Goal: Task Accomplishment & Management: Use online tool/utility

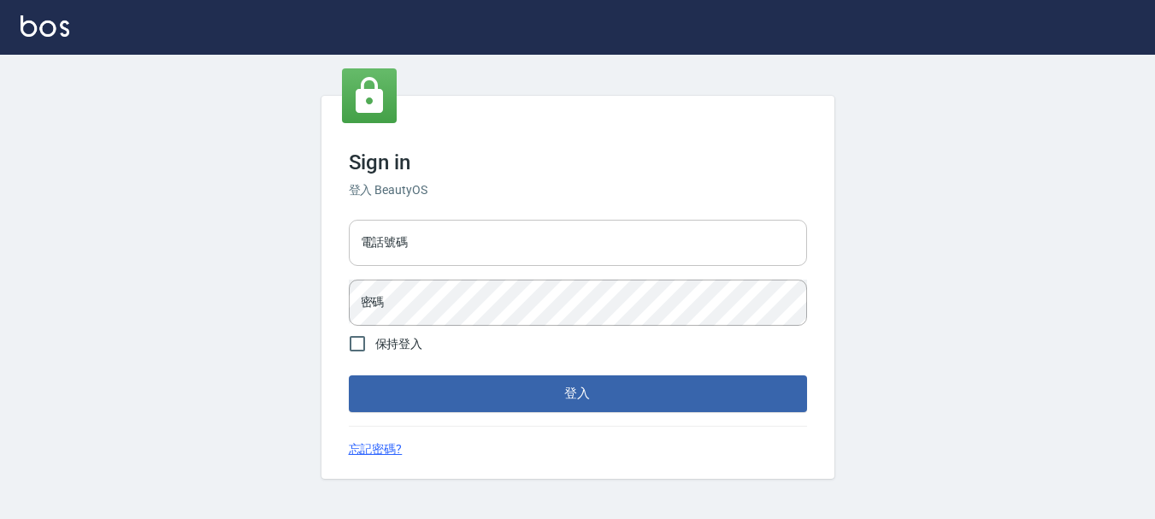
click at [419, 232] on input "電話號碼" at bounding box center [578, 243] width 458 height 46
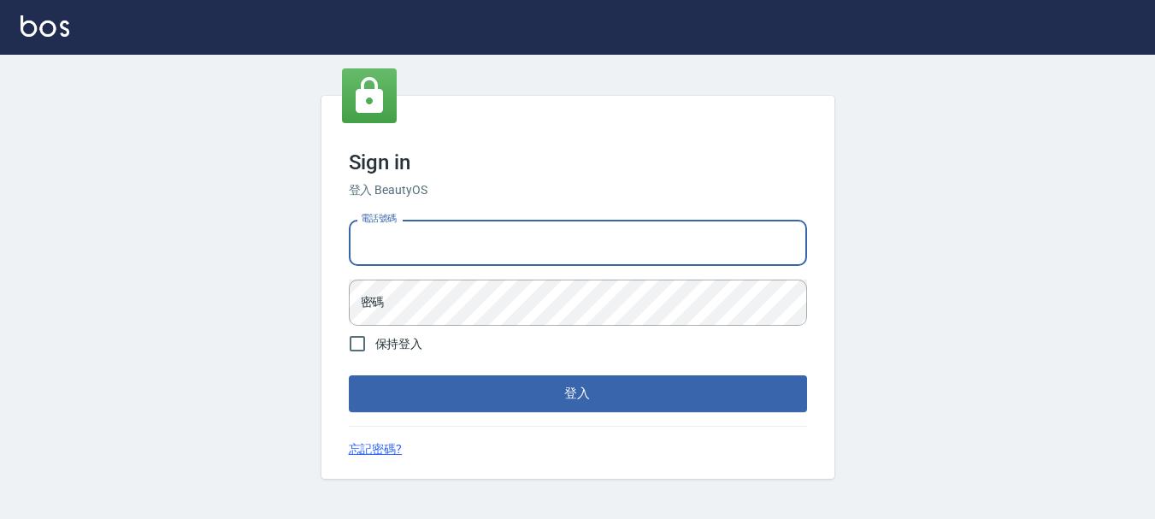
type input "0989752772"
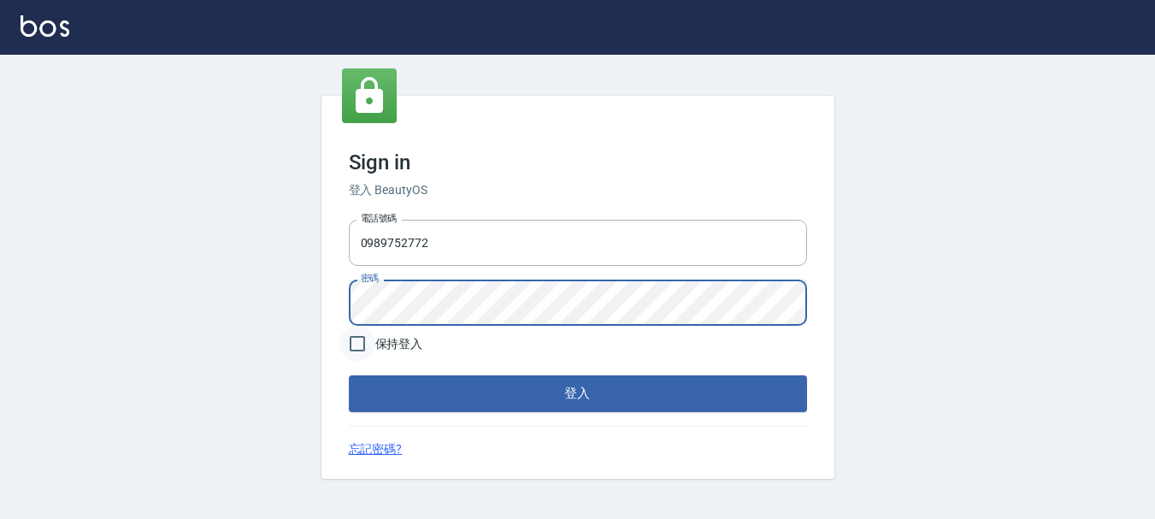
click at [353, 341] on input "保持登入" at bounding box center [357, 344] width 36 height 36
checkbox input "true"
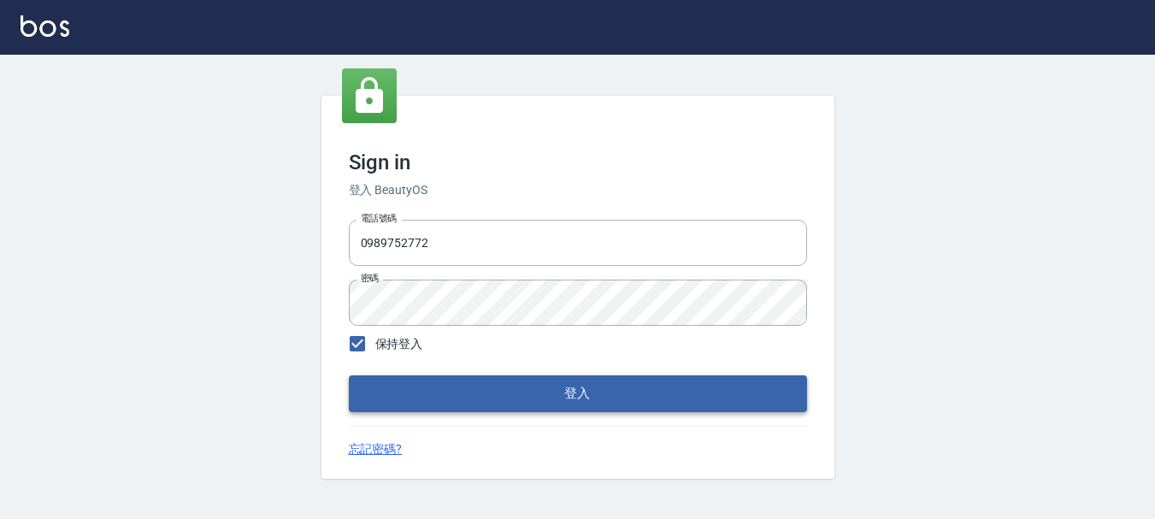
click at [444, 399] on button "登入" at bounding box center [578, 393] width 458 height 36
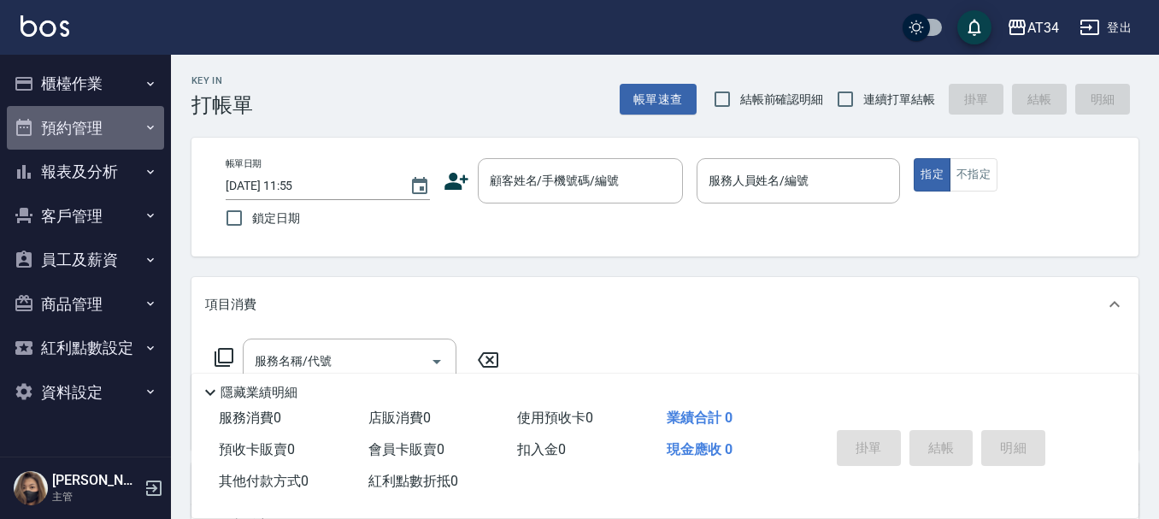
click at [74, 131] on button "預約管理" at bounding box center [85, 128] width 157 height 44
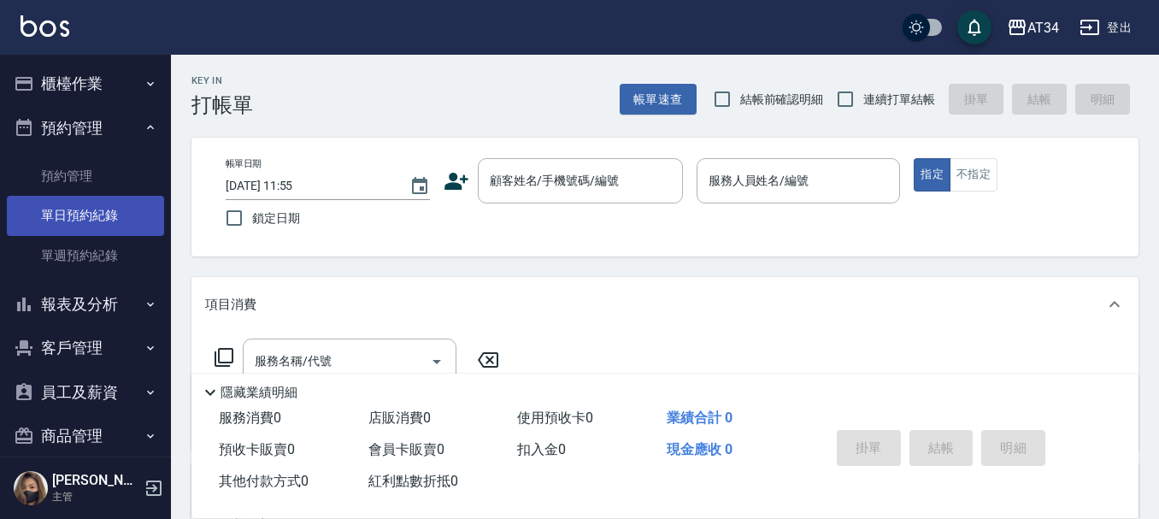
click at [85, 216] on link "單日預約紀錄" at bounding box center [85, 215] width 157 height 39
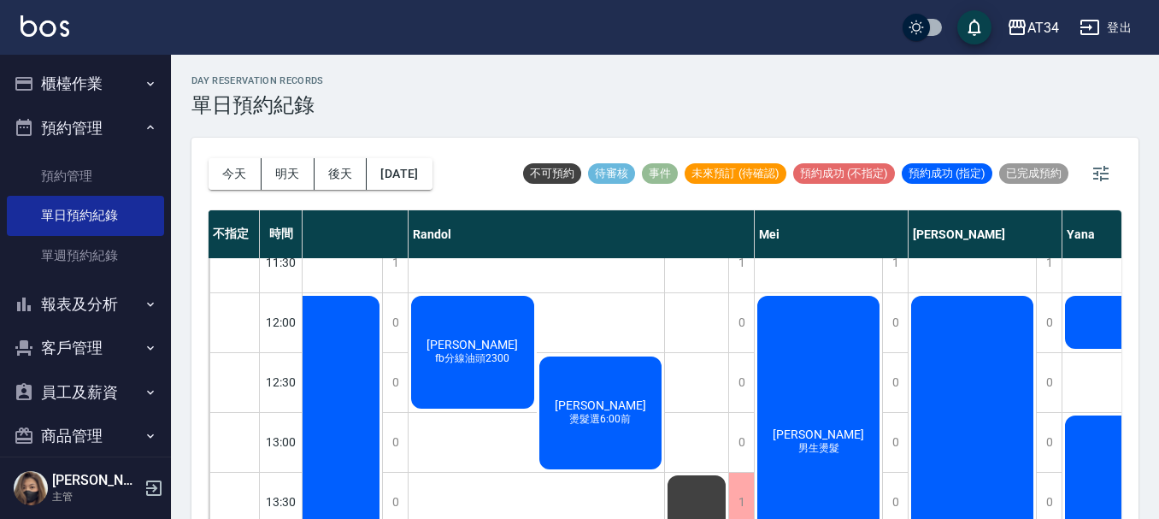
scroll to position [283, 894]
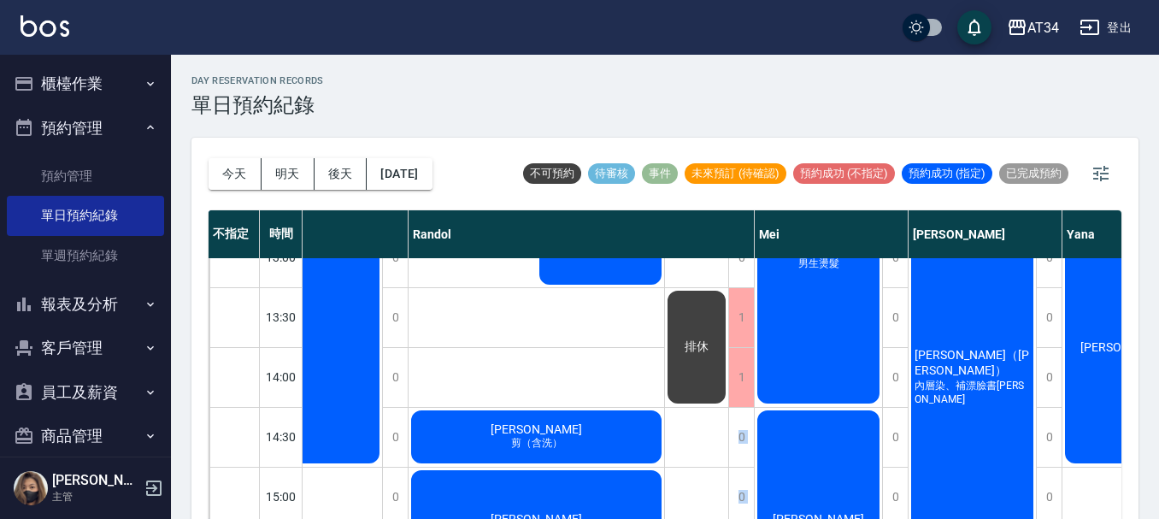
drag, startPoint x: 629, startPoint y: 508, endPoint x: 620, endPoint y: 509, distance: 9.4
click at [620, 509] on div "不指定 時間 Gina Wendy Seven annie Randol Mei Emily Yana Hebe Emma 11:00 11:30 12:00…" at bounding box center [665, 365] width 913 height 311
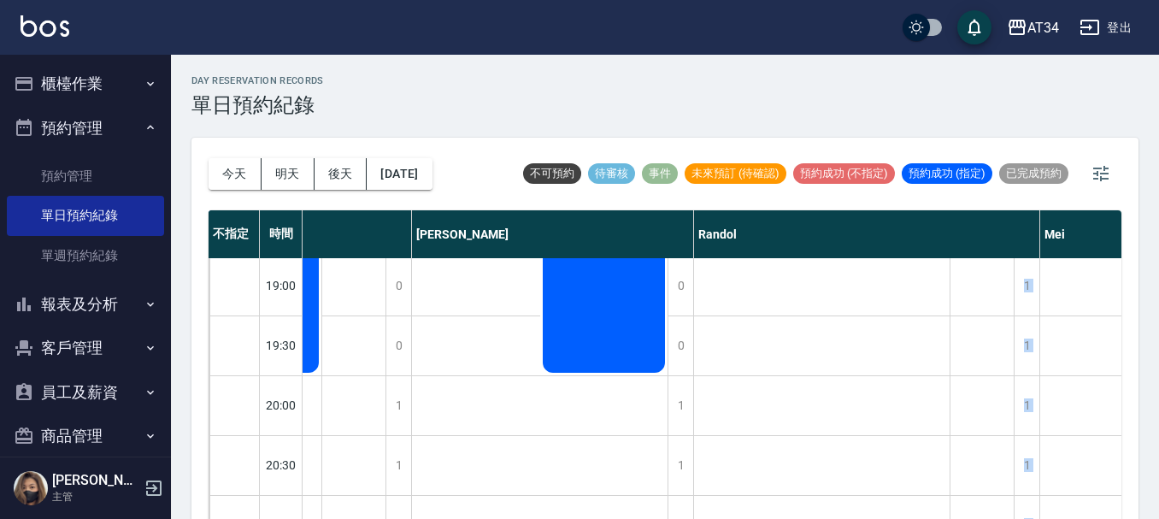
scroll to position [981, 609]
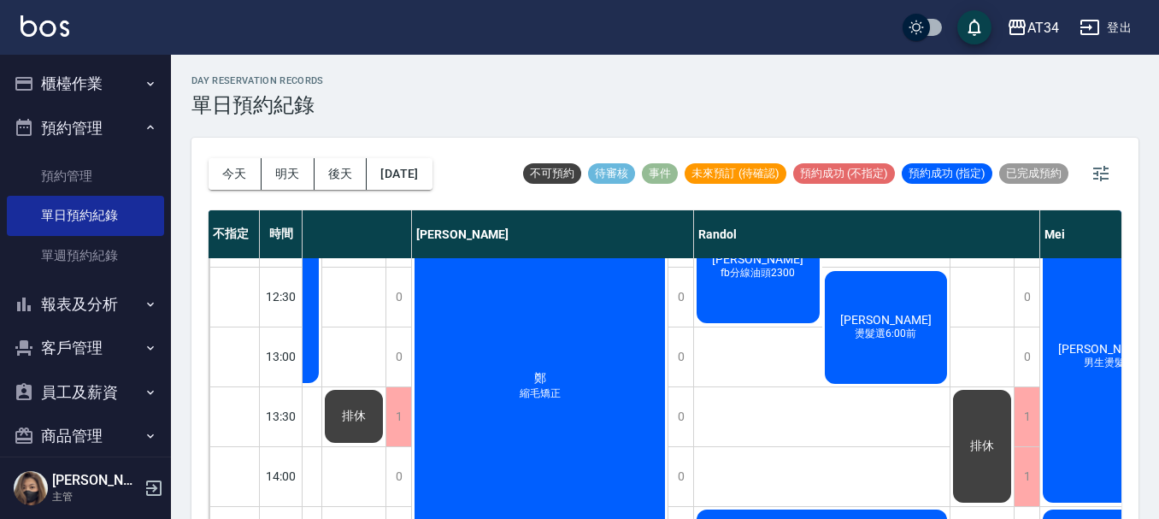
scroll to position [513, 609]
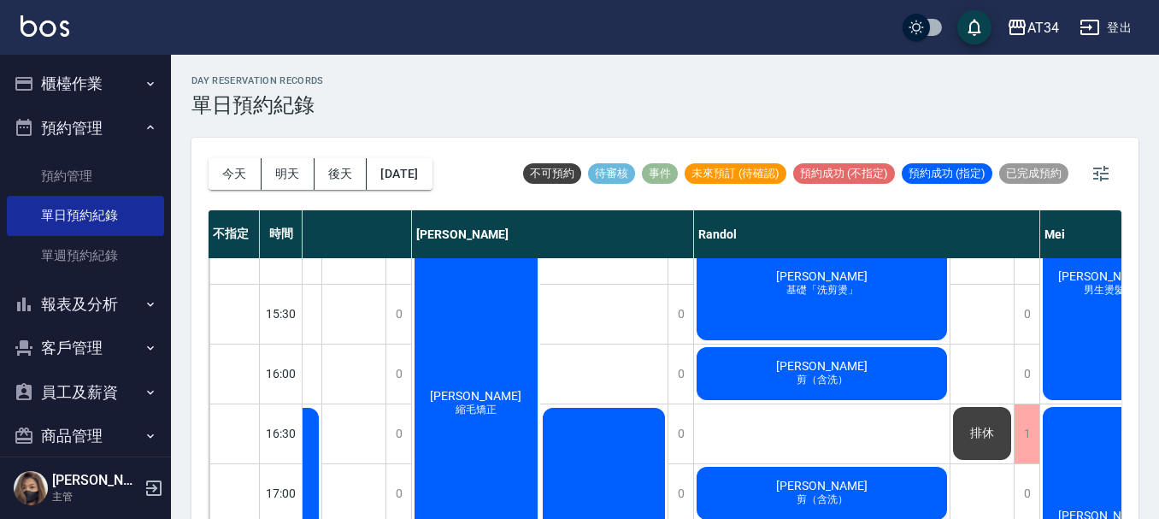
click at [68, 307] on button "報表及分析" at bounding box center [85, 304] width 157 height 44
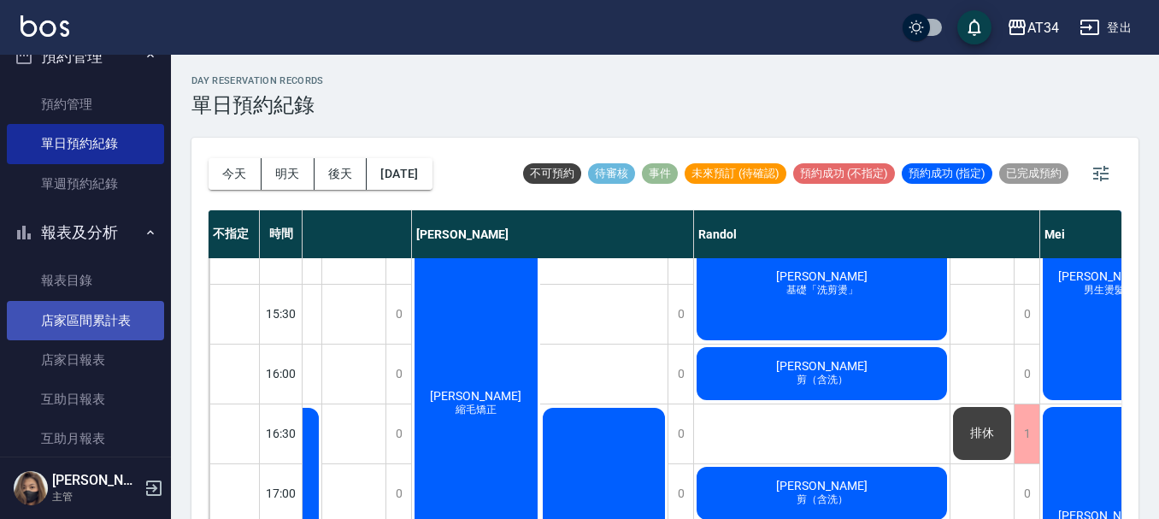
scroll to position [171, 0]
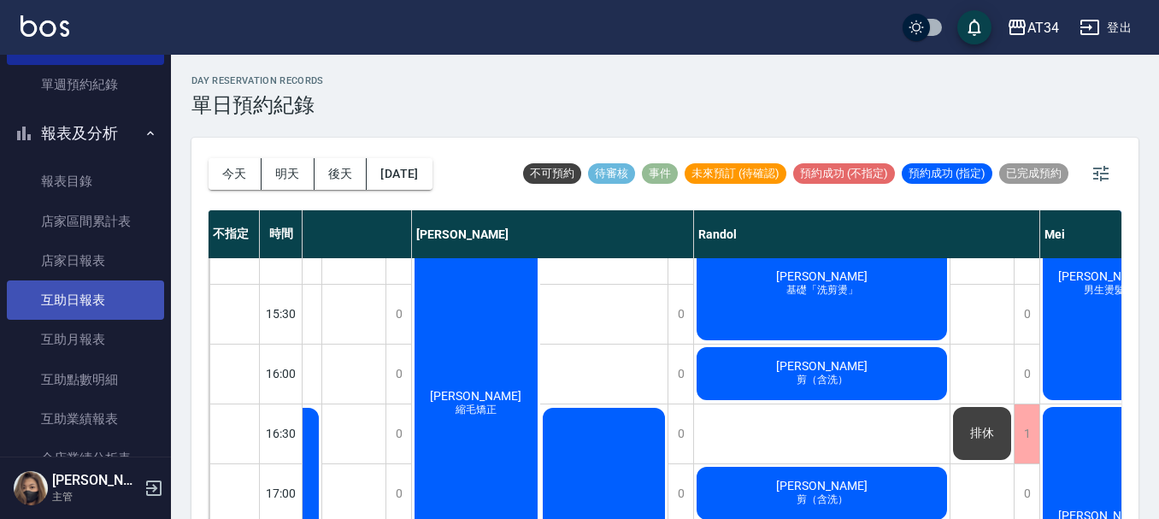
click at [74, 288] on link "互助日報表" at bounding box center [85, 299] width 157 height 39
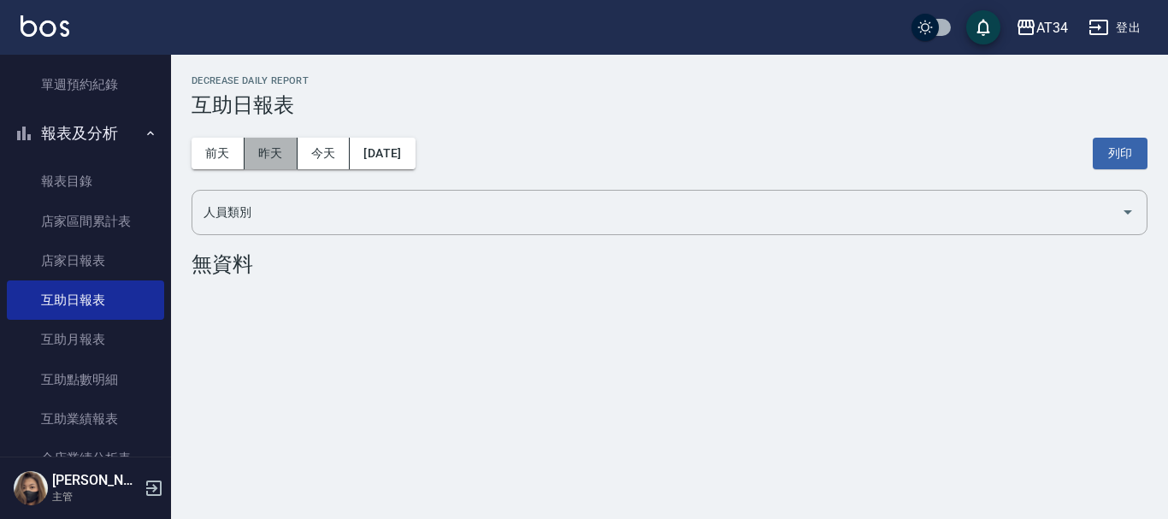
click at [257, 158] on button "昨天" at bounding box center [270, 154] width 53 height 32
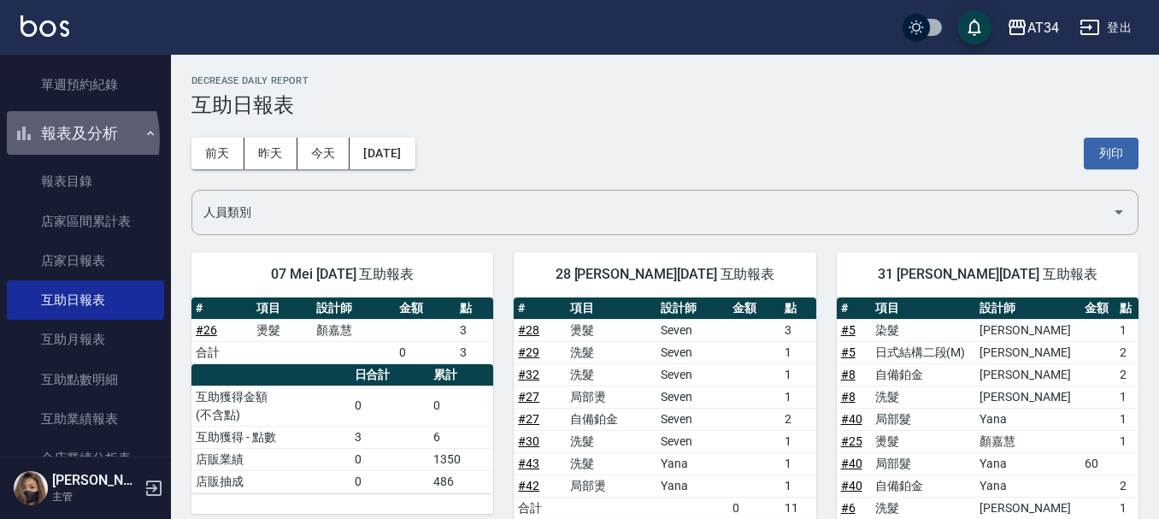
click at [45, 139] on button "報表及分析" at bounding box center [85, 133] width 157 height 44
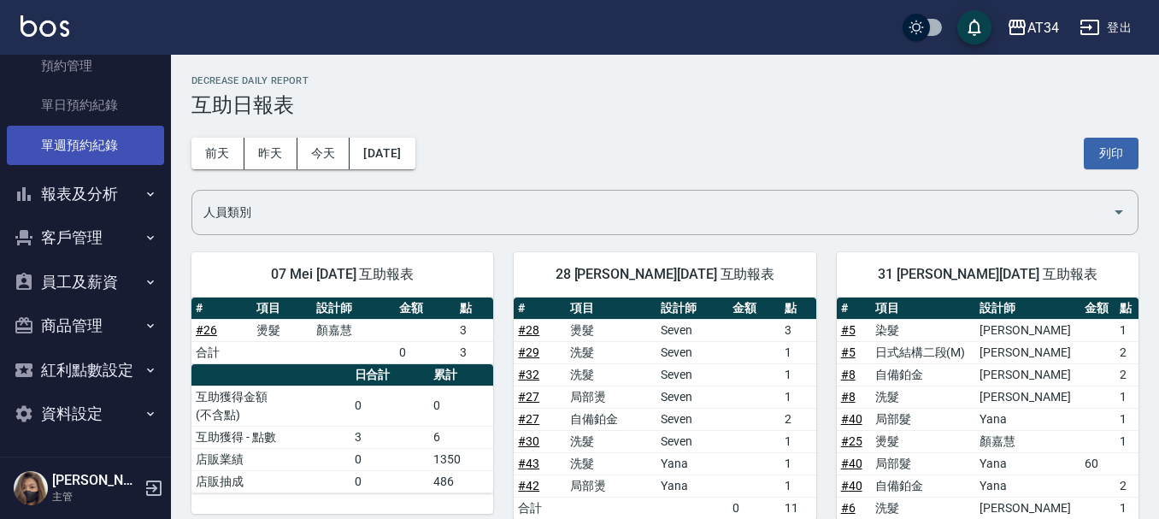
scroll to position [110, 0]
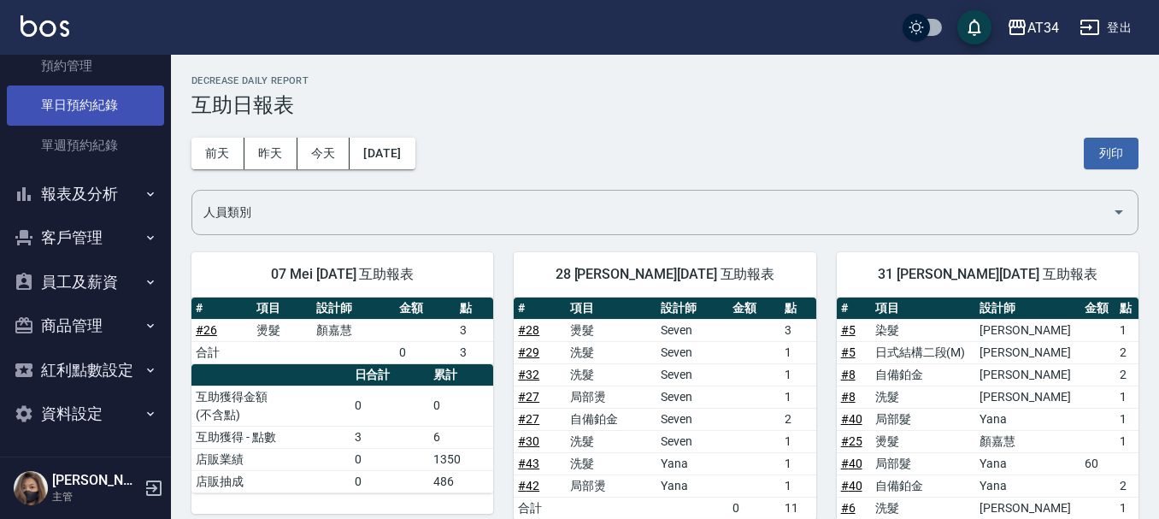
click at [56, 96] on link "單日預約紀錄" at bounding box center [85, 104] width 157 height 39
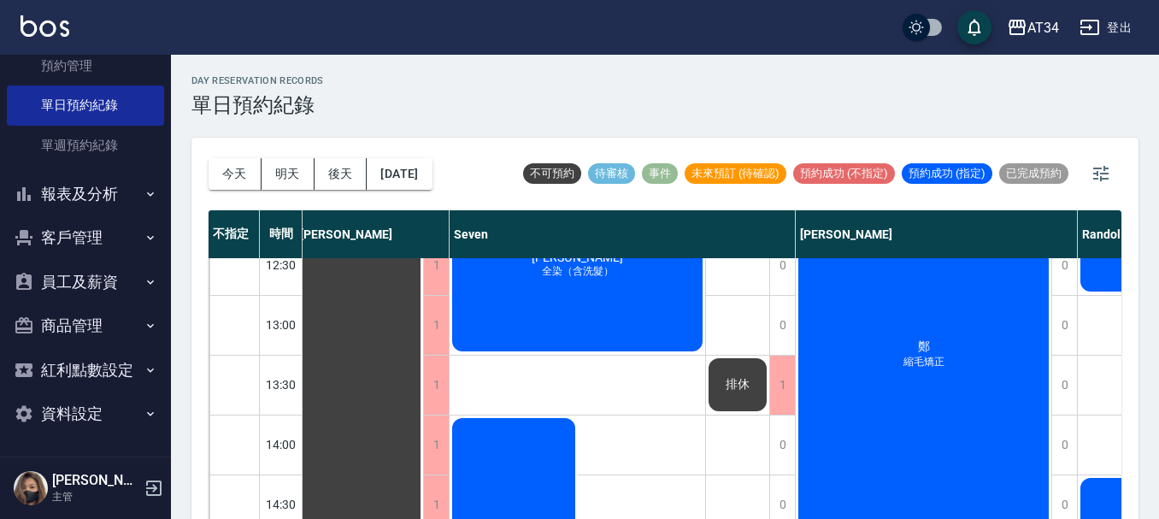
scroll to position [256, 225]
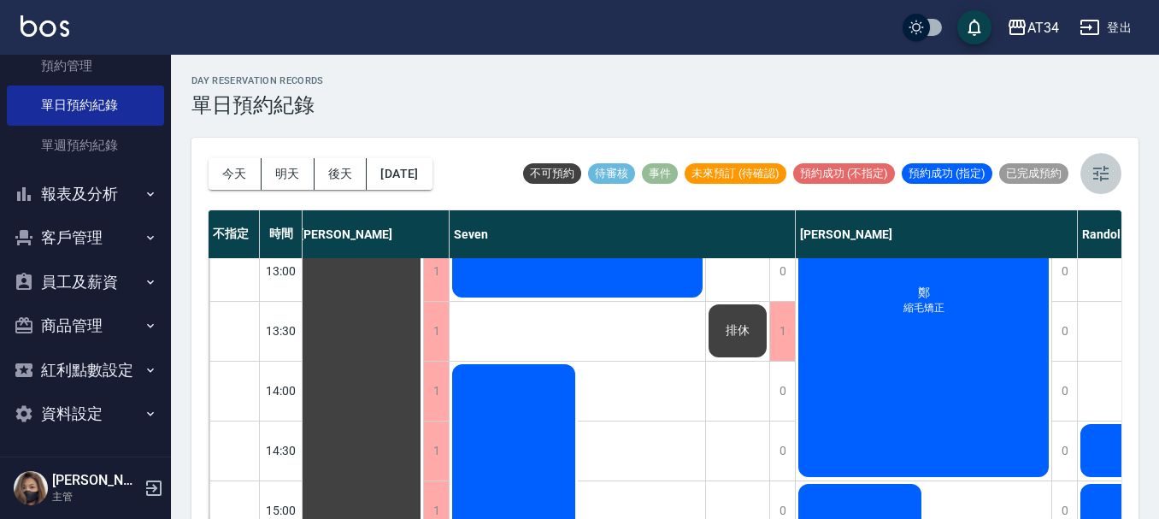
click at [1106, 172] on icon "button" at bounding box center [1101, 173] width 21 height 21
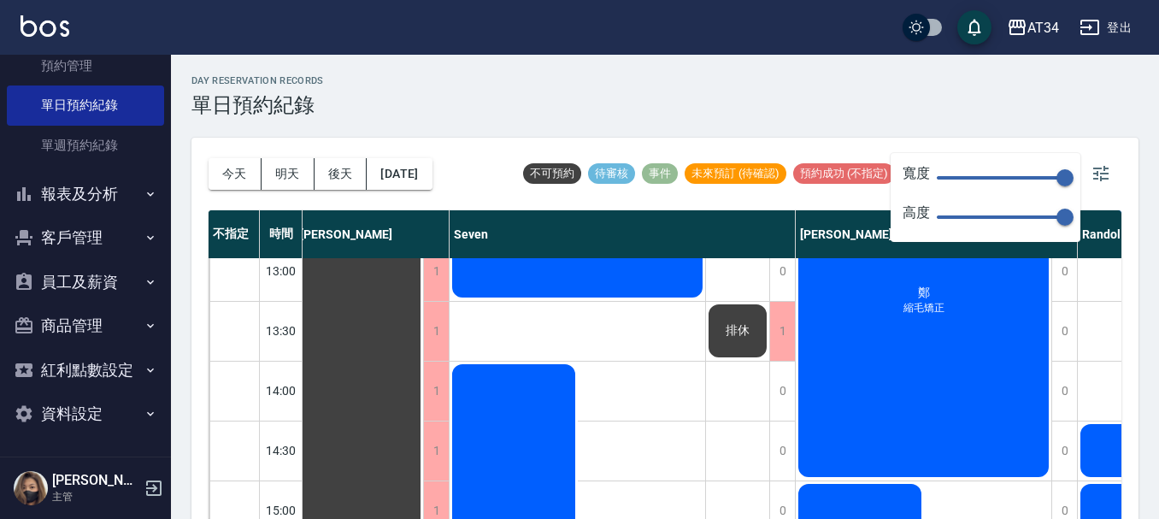
type input "41"
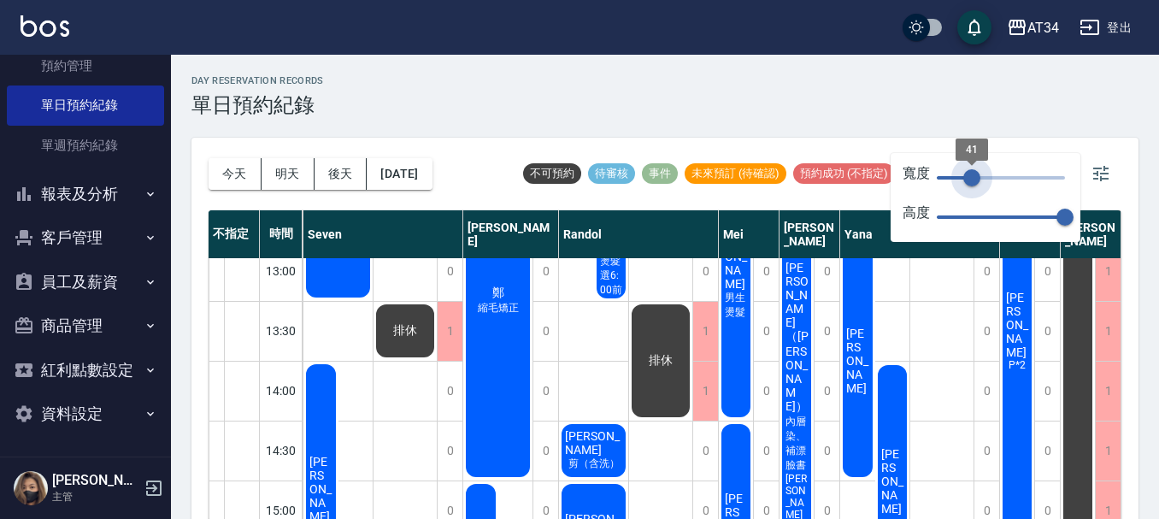
scroll to position [256, 193]
click at [972, 179] on span "41" at bounding box center [1001, 178] width 128 height 26
click at [1105, 165] on icon "button" at bounding box center [1101, 173] width 21 height 21
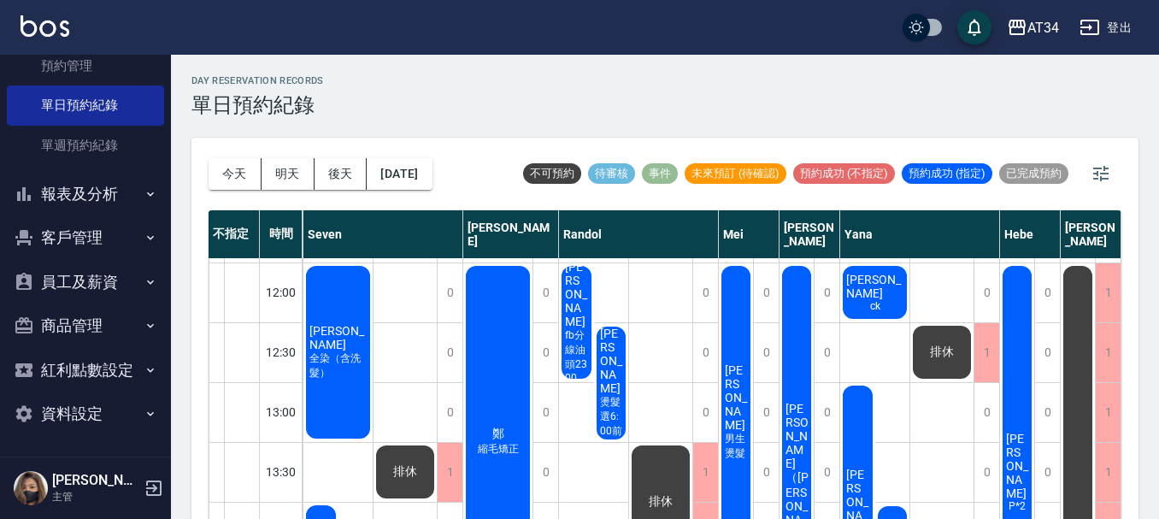
scroll to position [85, 193]
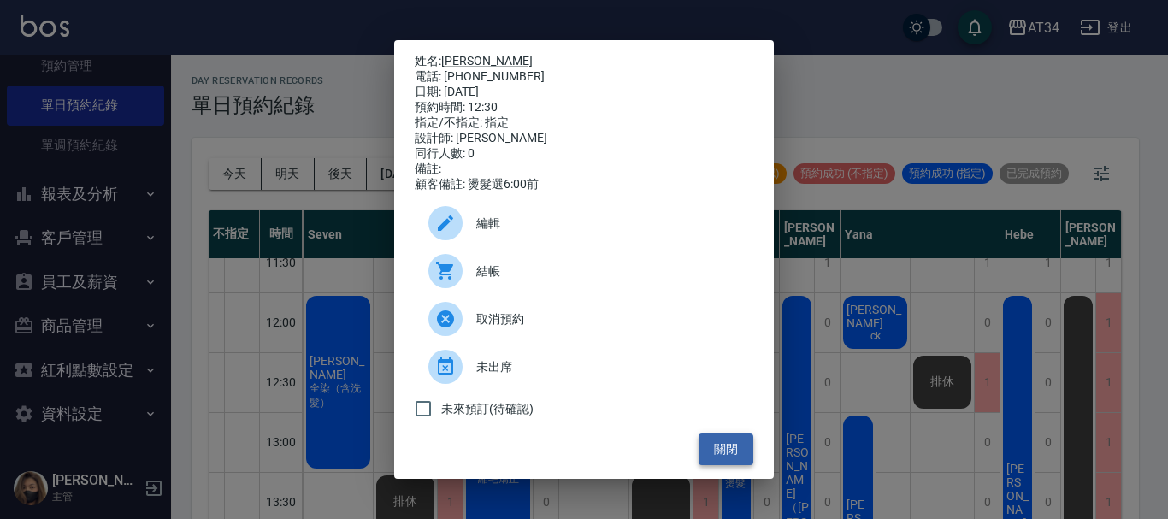
click at [744, 464] on button "關閉" at bounding box center [725, 449] width 55 height 32
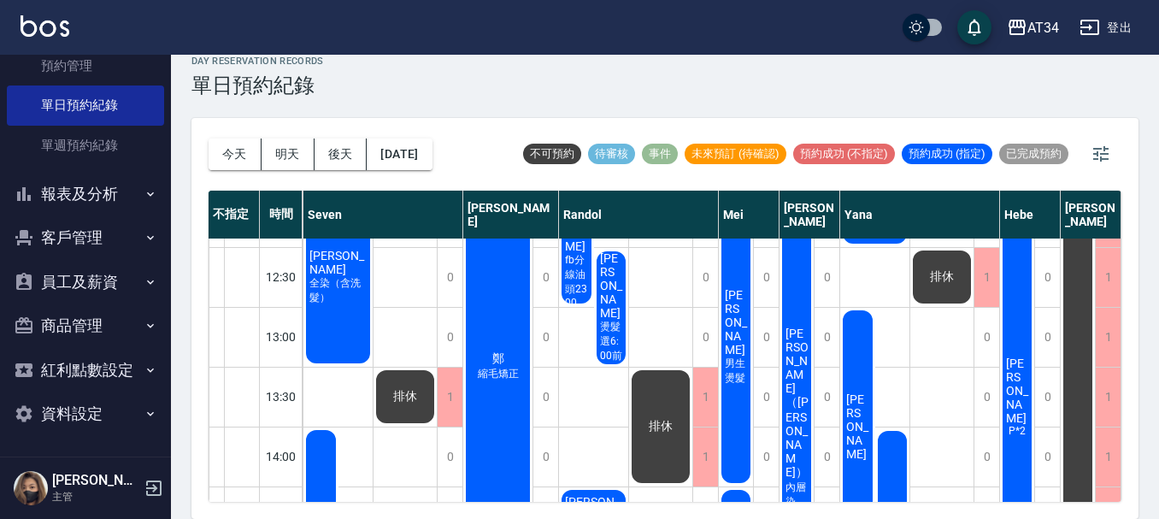
scroll to position [342, 185]
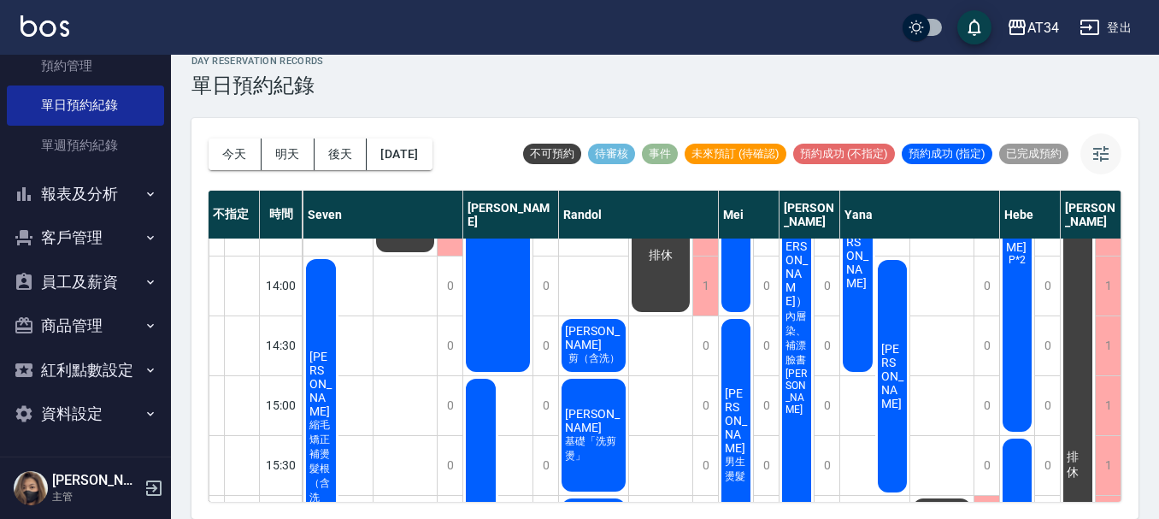
click at [1092, 156] on icon "button" at bounding box center [1101, 154] width 21 height 21
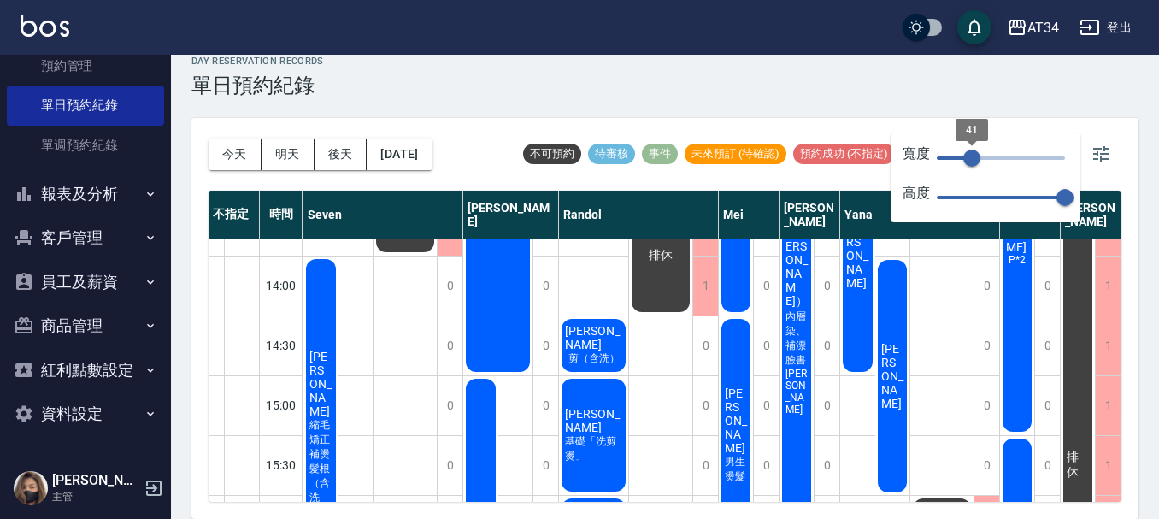
scroll to position [342, 157]
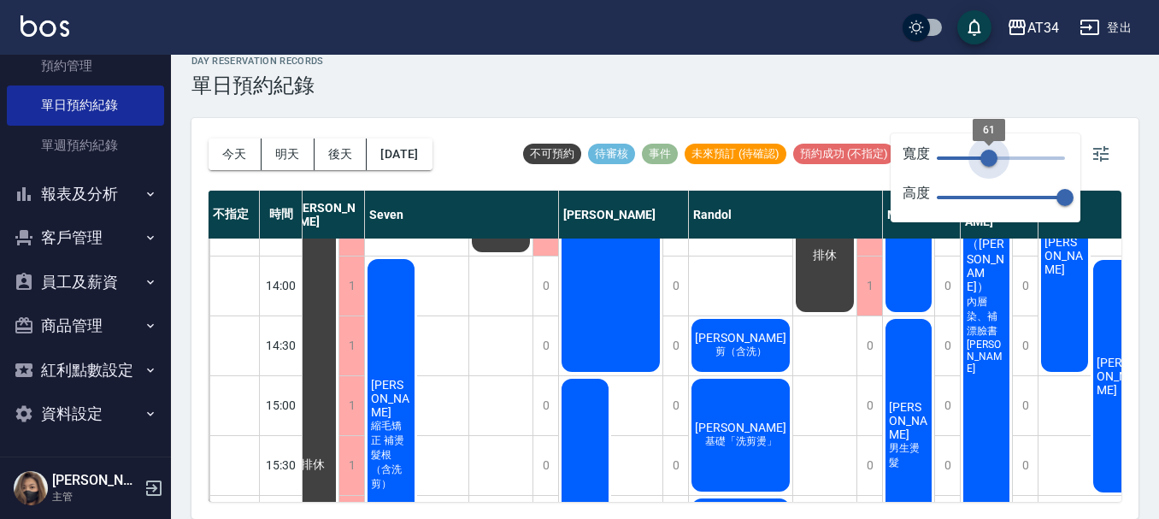
type input "70"
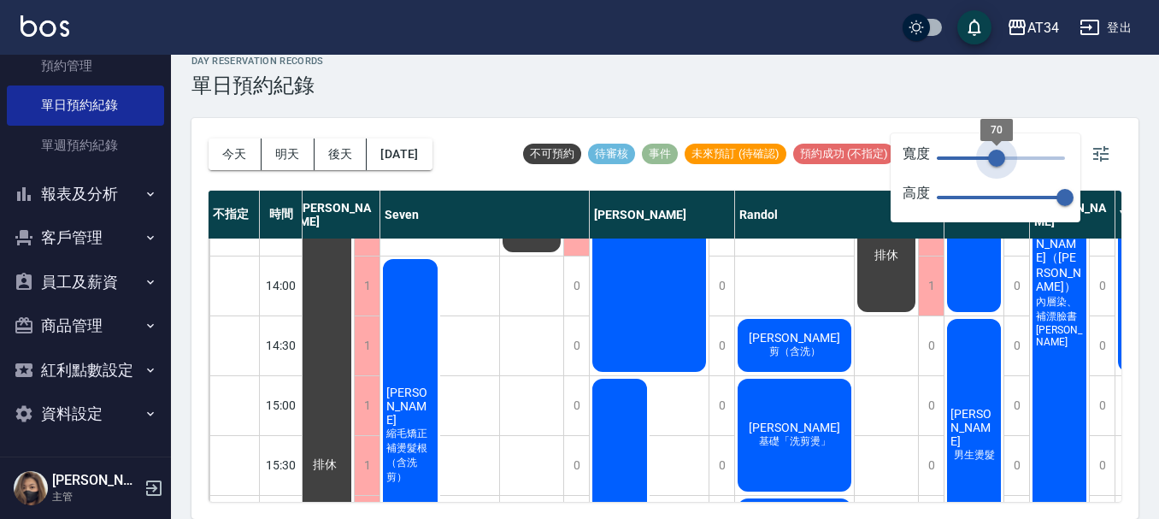
drag, startPoint x: 969, startPoint y: 160, endPoint x: 997, endPoint y: 159, distance: 27.4
click at [997, 159] on span "70" at bounding box center [996, 158] width 17 height 17
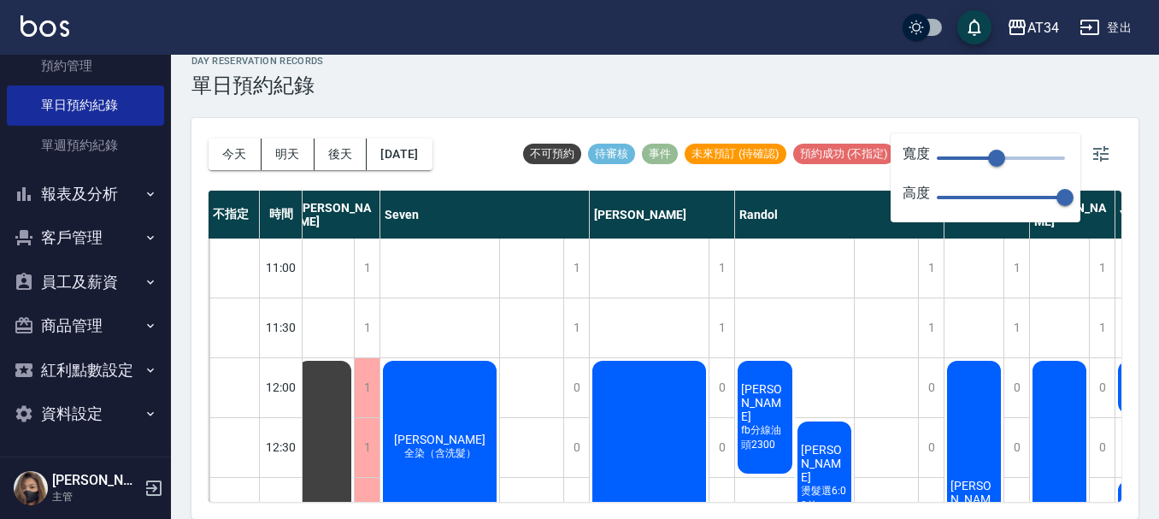
scroll to position [0, 157]
click at [1093, 153] on icon "button" at bounding box center [1101, 154] width 21 height 21
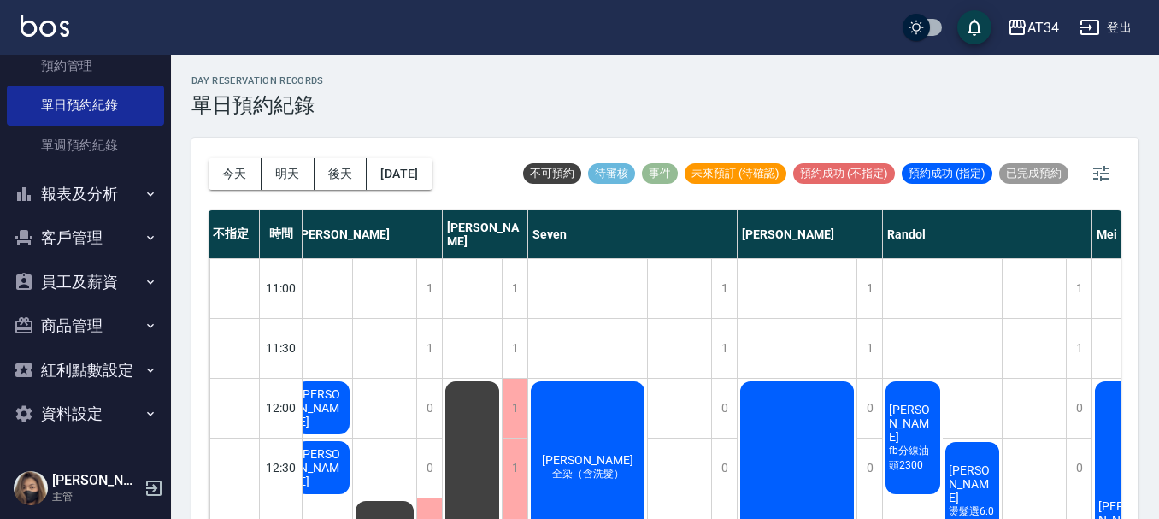
scroll to position [0, 0]
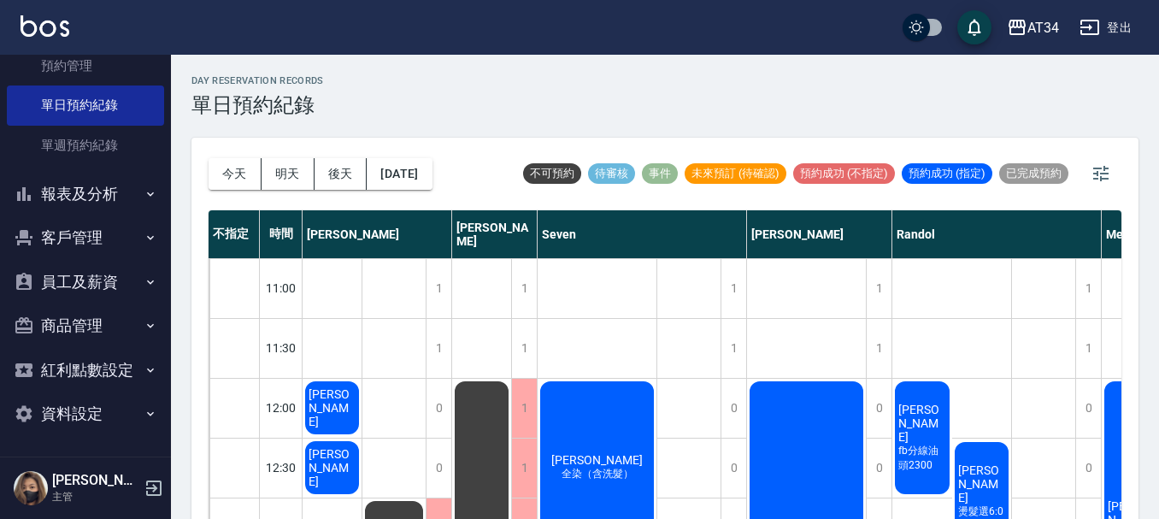
click at [315, 409] on span "[PERSON_NAME]" at bounding box center [332, 407] width 54 height 41
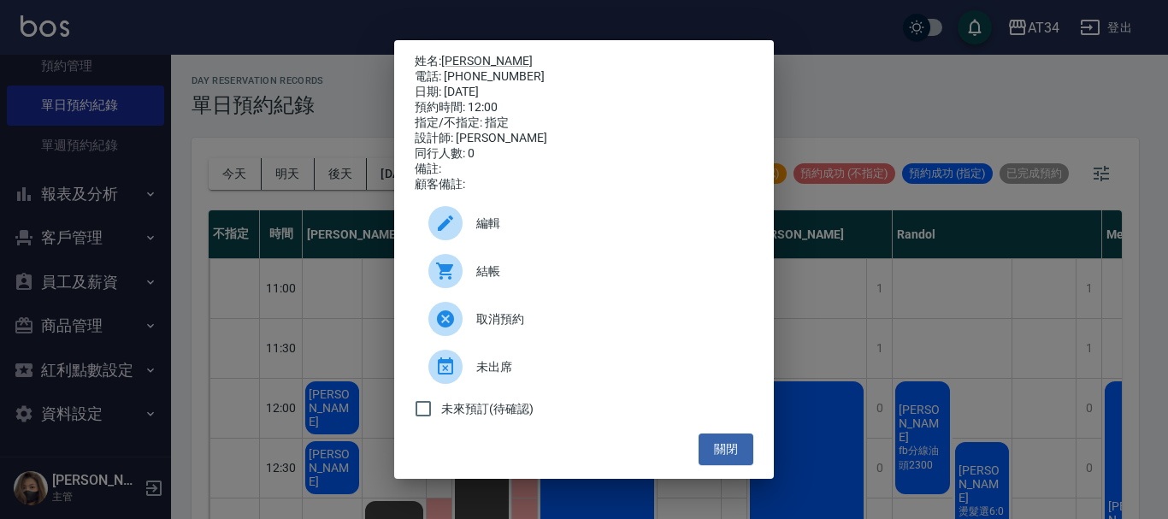
click at [455, 276] on icon at bounding box center [445, 271] width 21 height 21
click at [708, 452] on button "關閉" at bounding box center [725, 449] width 55 height 32
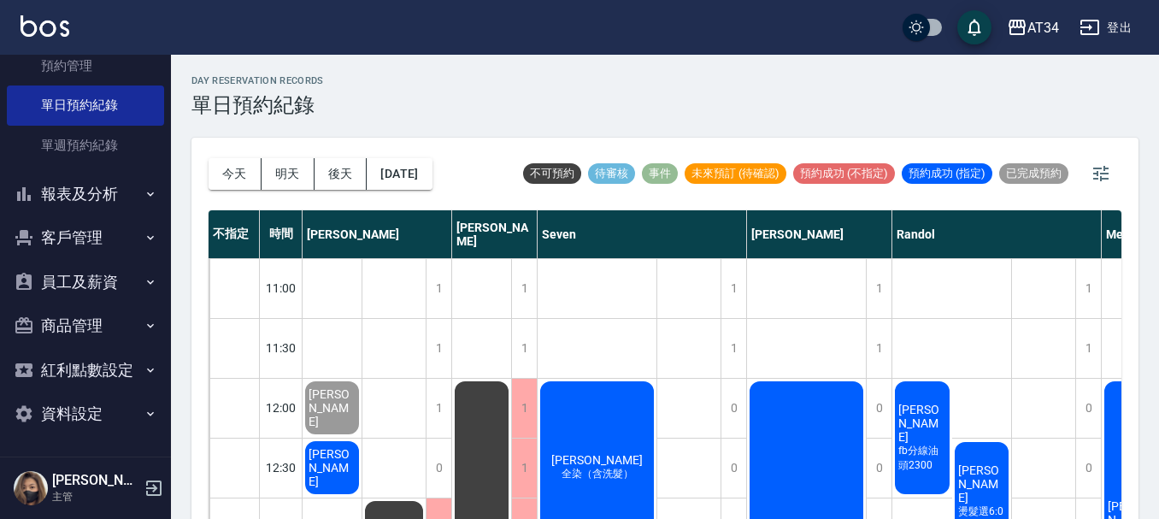
click at [367, 115] on div "day Reservation records 單日預約紀錄" at bounding box center [664, 96] width 947 height 42
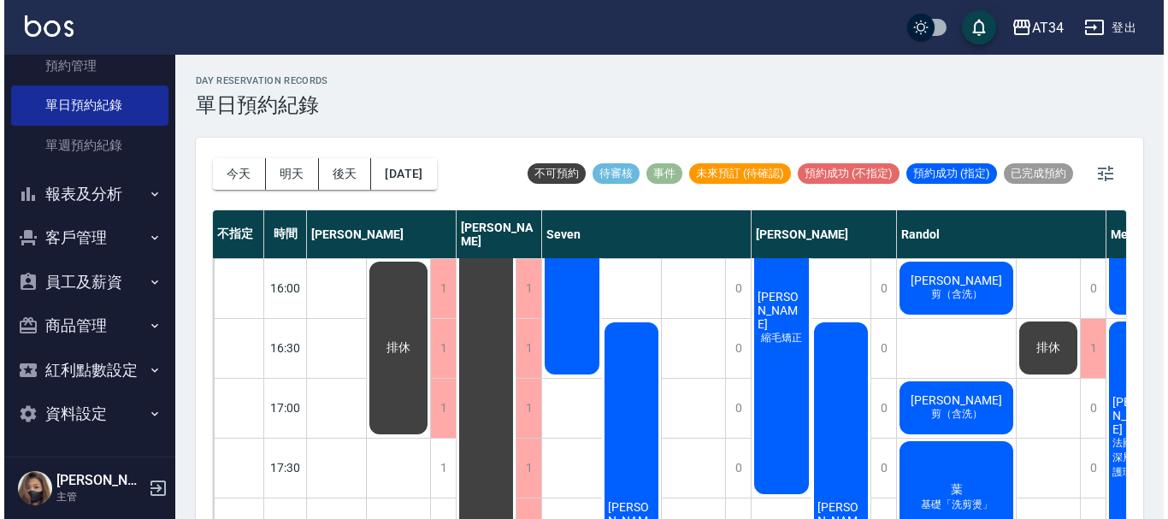
scroll to position [684, 0]
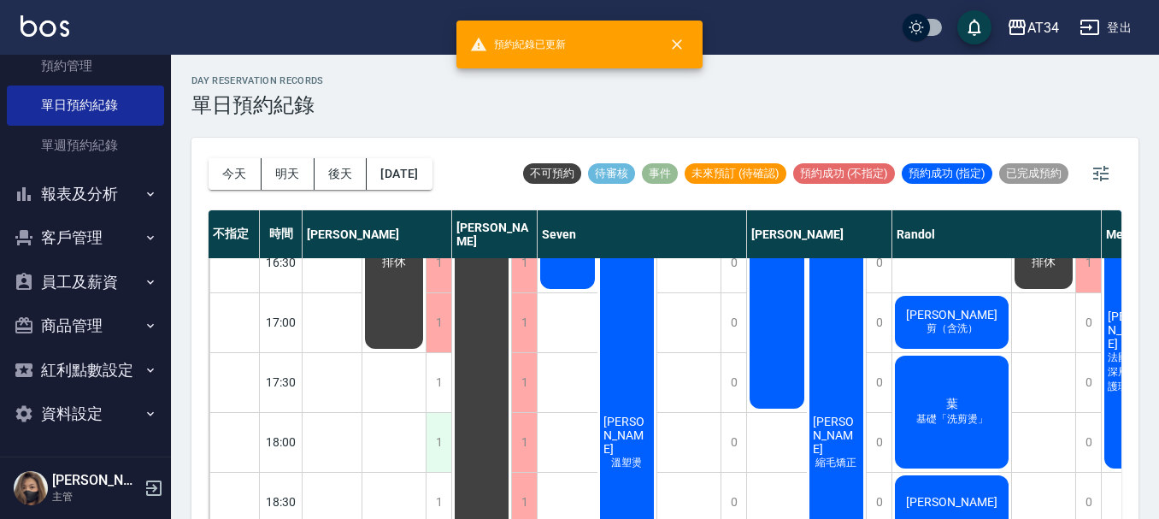
click at [436, 439] on div "1" at bounding box center [439, 442] width 26 height 59
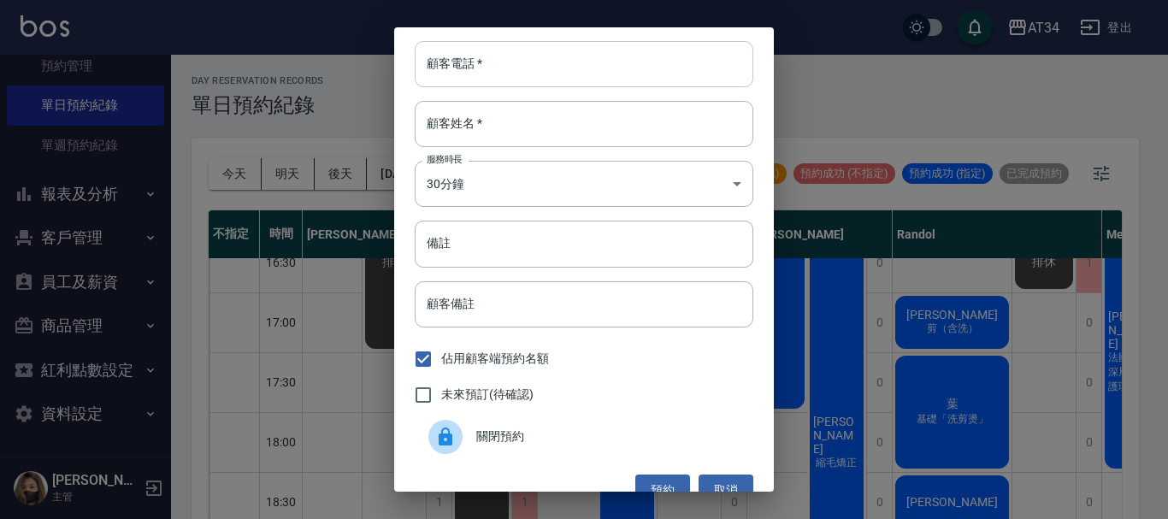
click at [627, 76] on input "顧客電話   *" at bounding box center [584, 64] width 338 height 46
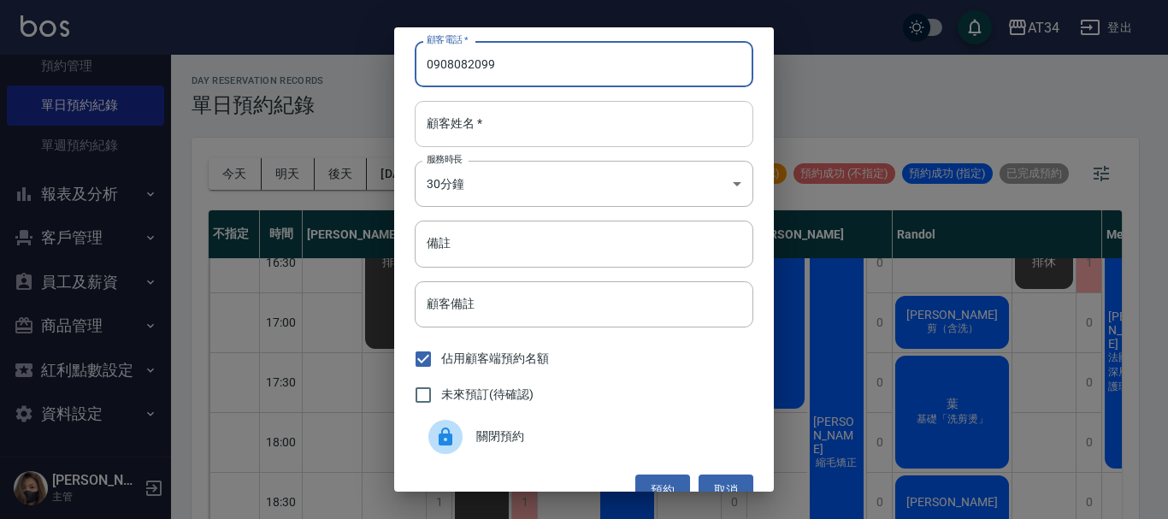
type input "0908082099"
click at [612, 136] on input "顧客姓名   *" at bounding box center [584, 124] width 338 height 46
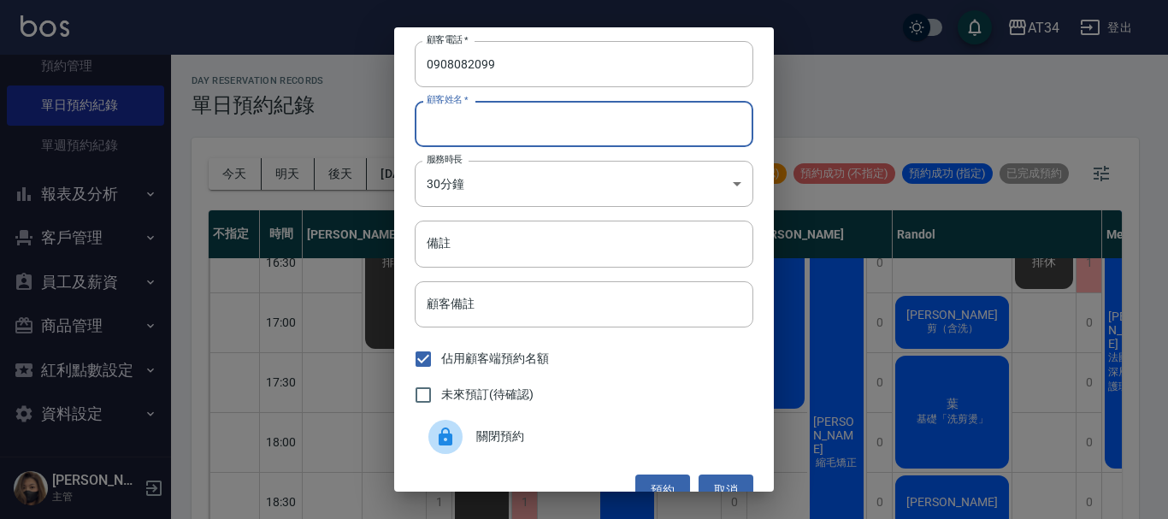
type input "x"
type input "李"
click at [519, 399] on span "未來預訂(待確認)" at bounding box center [487, 394] width 92 height 18
click at [441, 399] on input "未來預訂(待確認)" at bounding box center [423, 395] width 36 height 36
checkbox input "true"
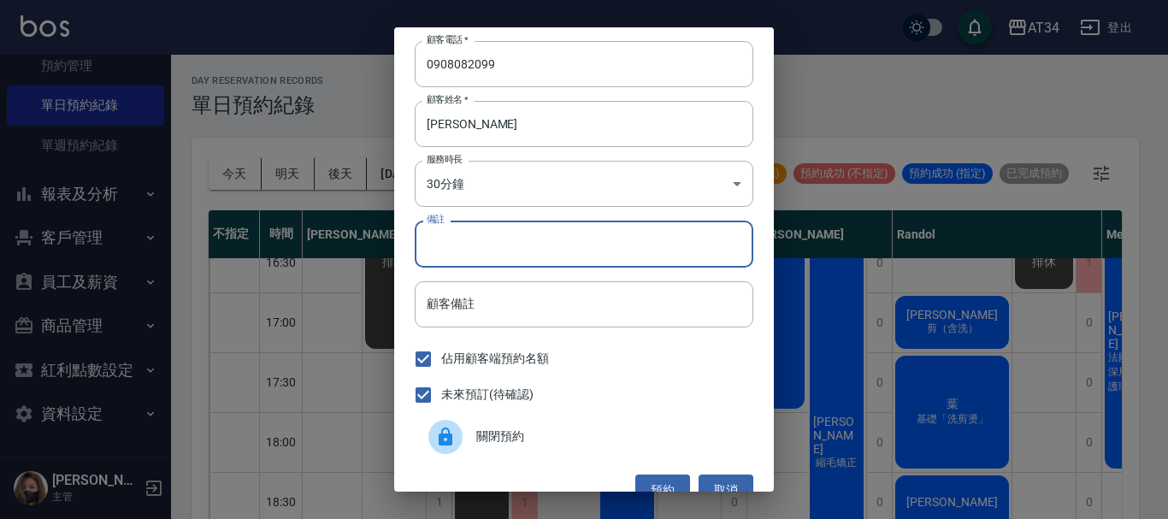
click at [551, 255] on input "備註" at bounding box center [584, 244] width 338 height 46
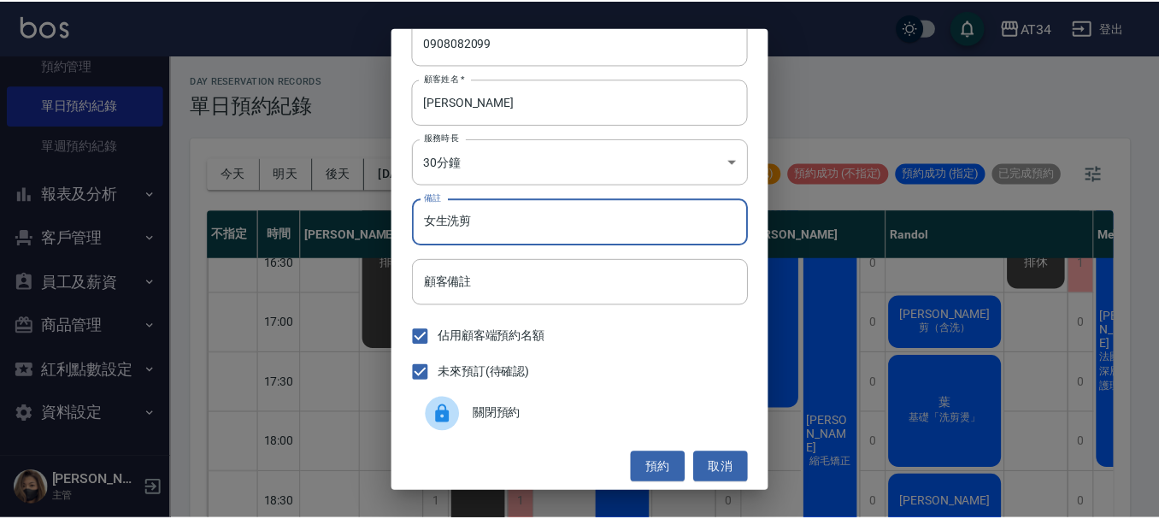
scroll to position [27, 0]
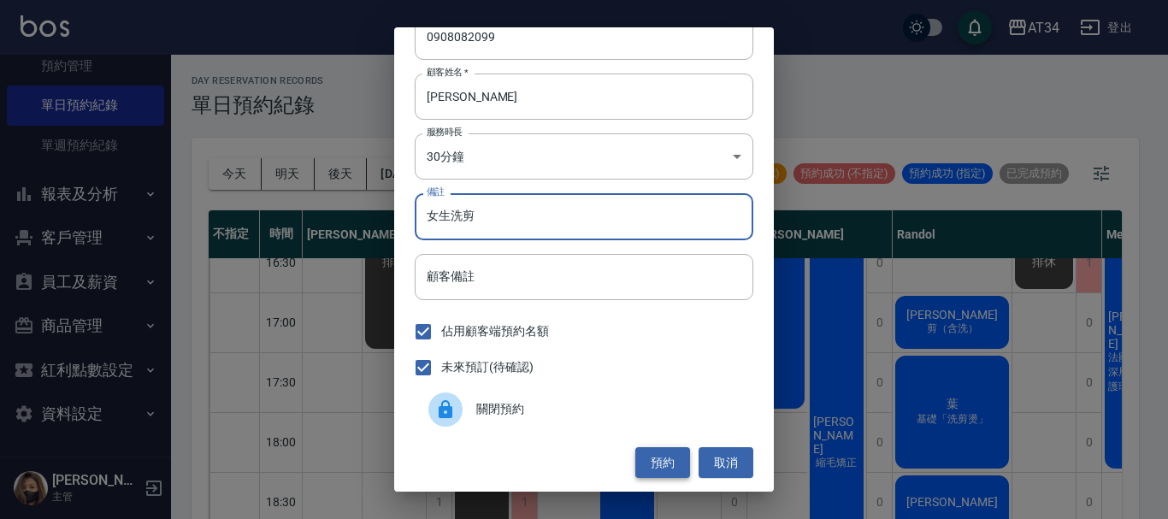
type input "女生洗剪"
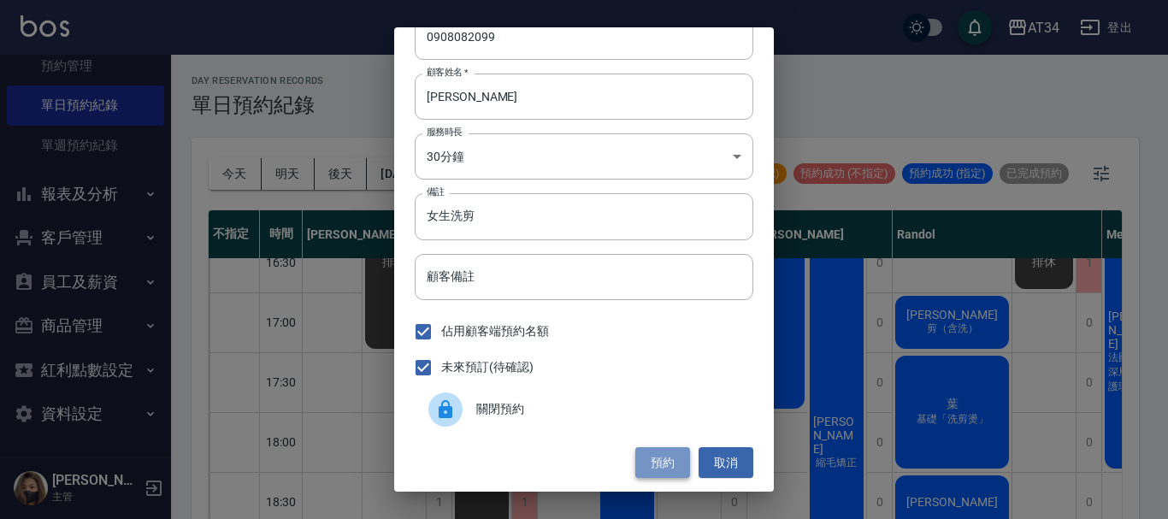
click at [666, 449] on button "預約" at bounding box center [662, 463] width 55 height 32
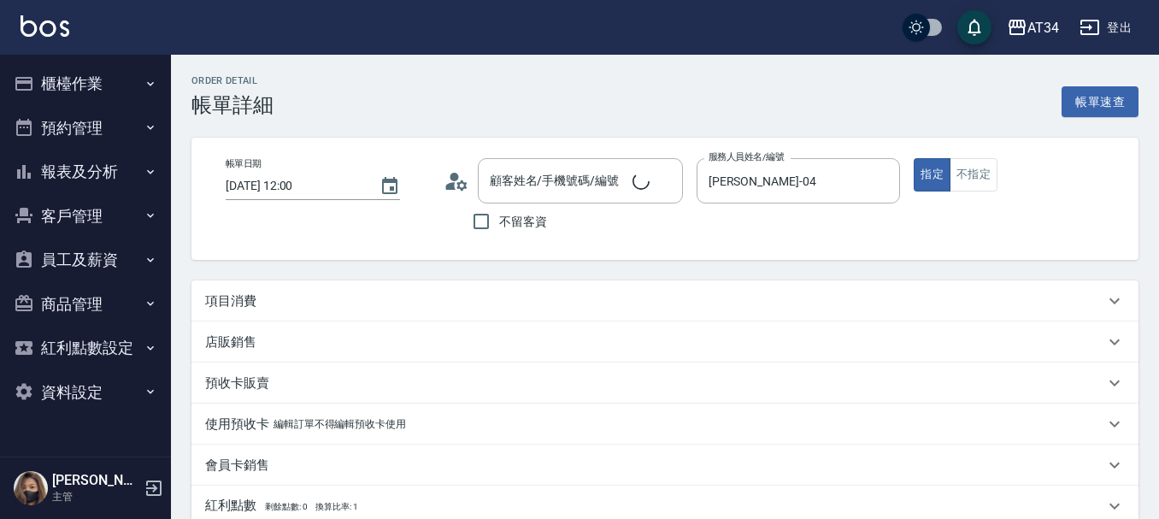
type input "[PERSON_NAME]/0975632287/0975632287"
drag, startPoint x: 325, startPoint y: 303, endPoint x: 312, endPoint y: 306, distance: 13.3
click at [325, 303] on div "項目消費" at bounding box center [654, 301] width 899 height 18
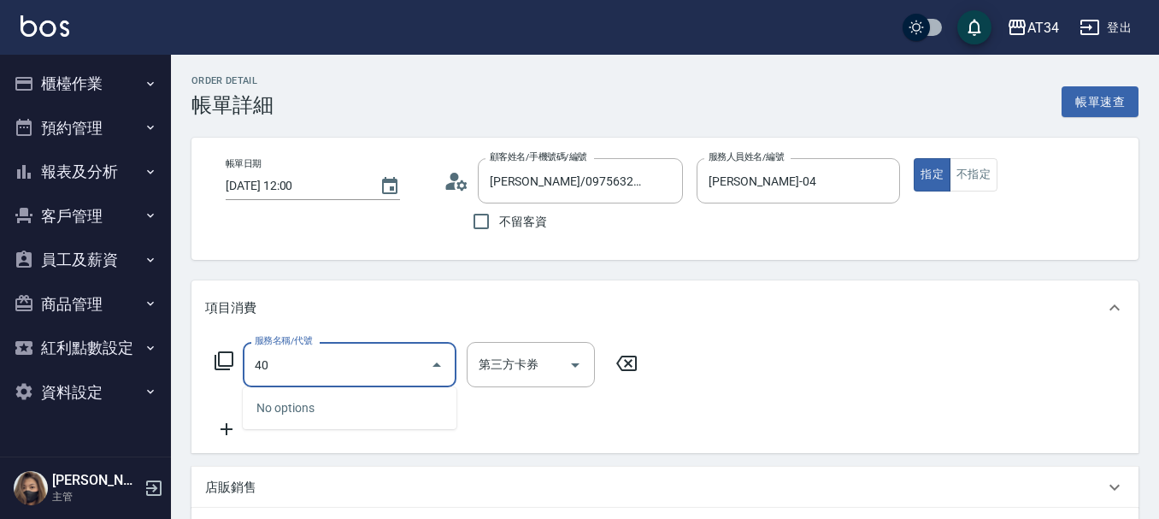
type input "401"
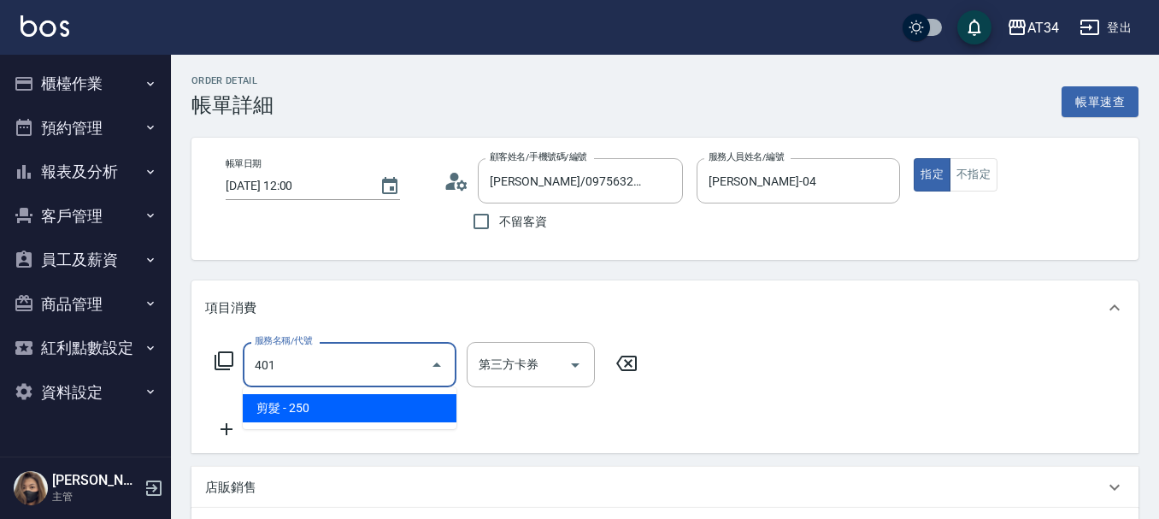
type input "20"
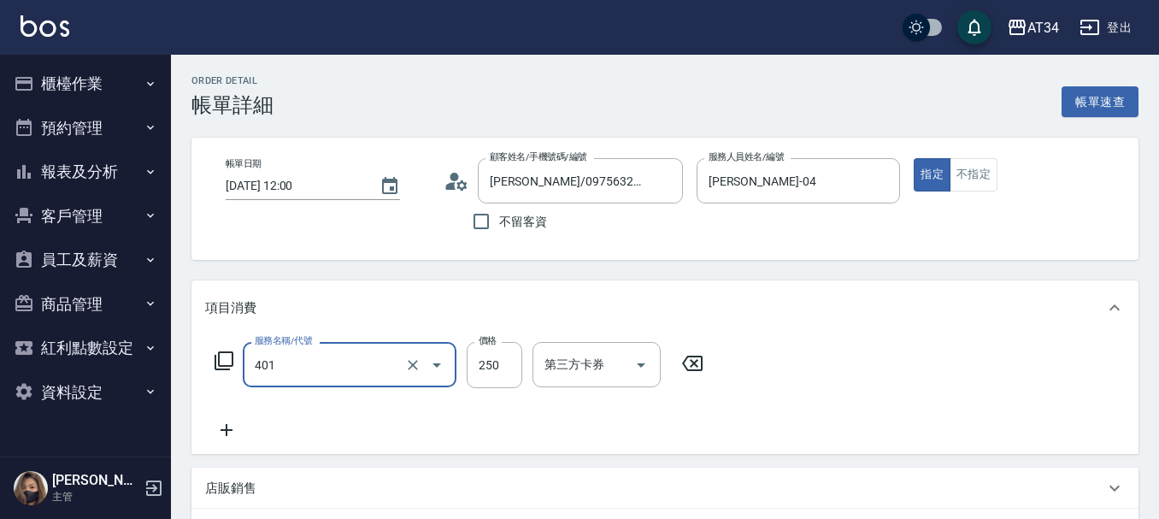
type input "剪髮(401)"
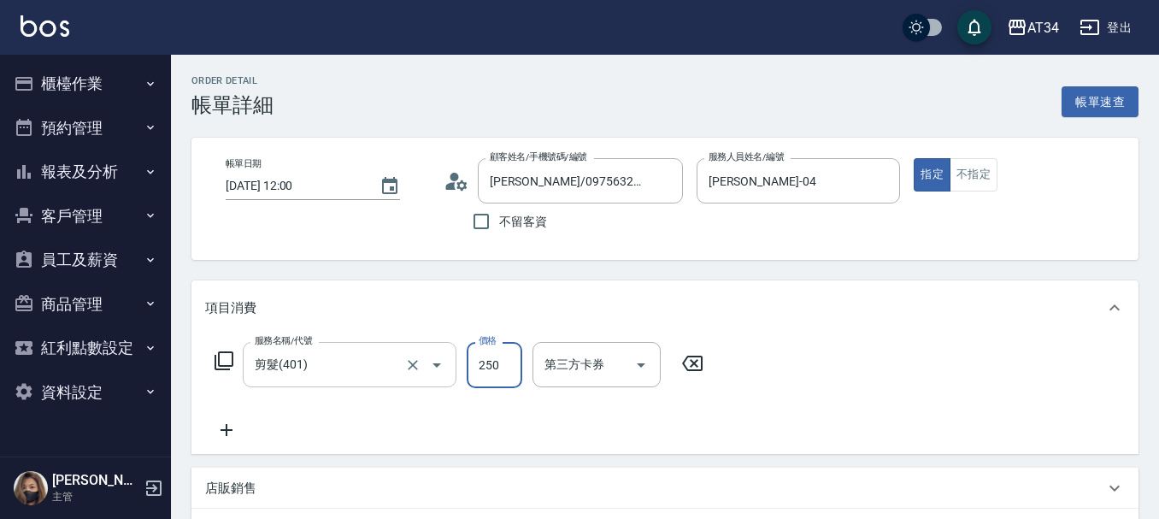
type input "0"
type input "32"
type input "30"
type input "320"
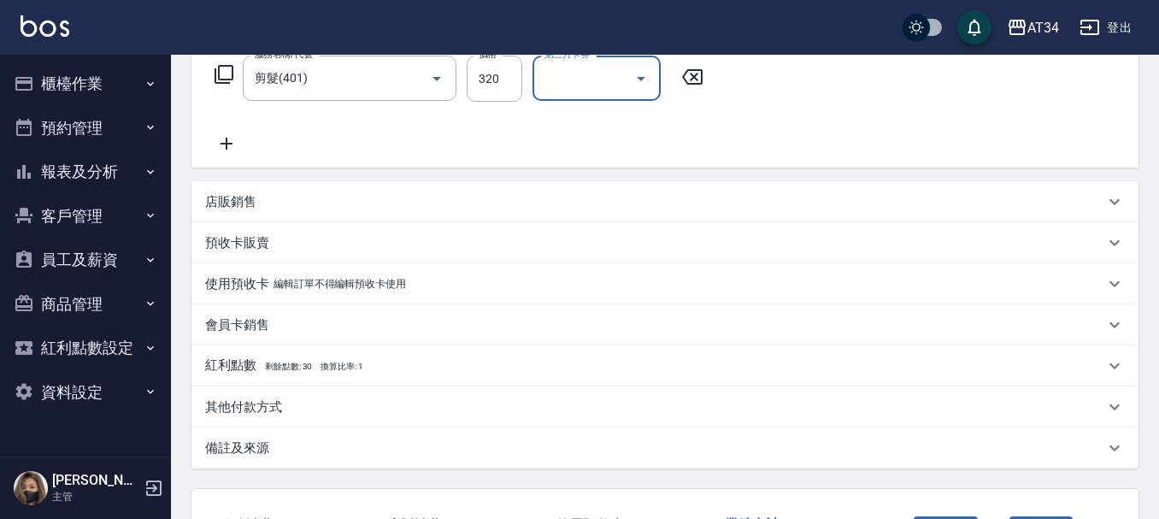
scroll to position [421, 0]
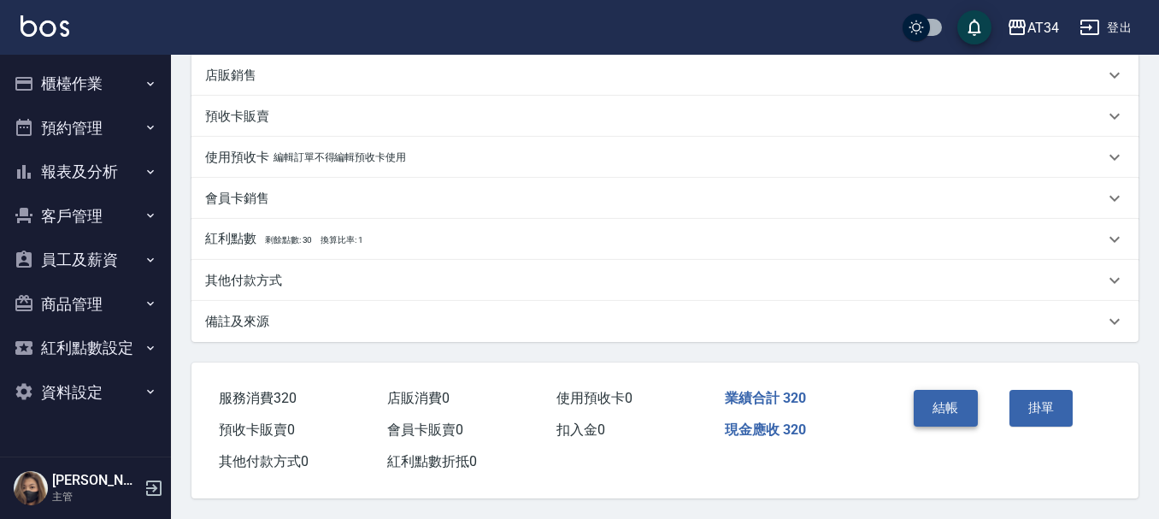
click at [956, 397] on button "結帳" at bounding box center [946, 408] width 64 height 36
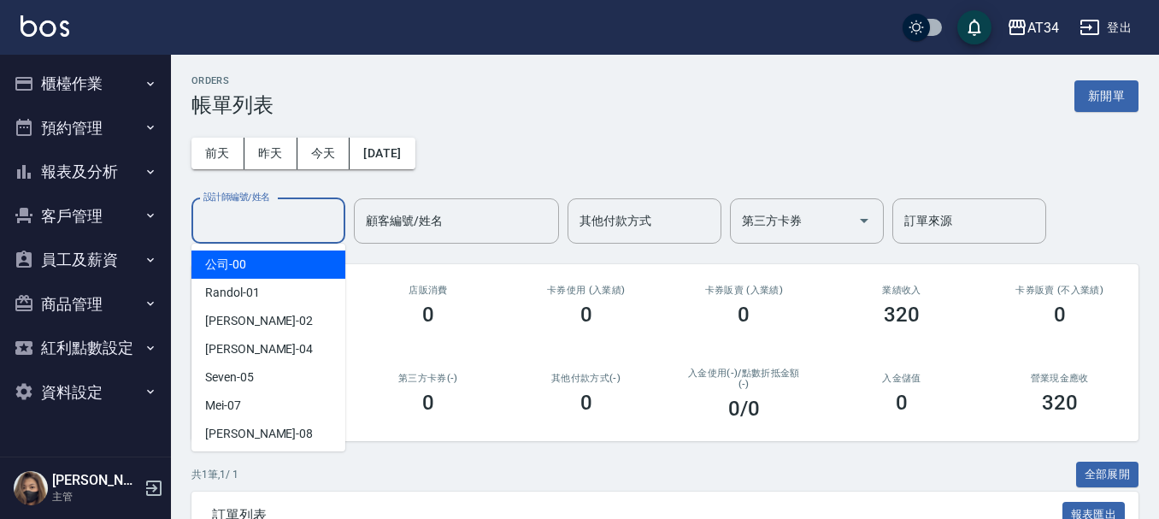
click at [244, 223] on input "設計師編號/姓名" at bounding box center [268, 221] width 138 height 30
click at [261, 166] on button "昨天" at bounding box center [270, 154] width 53 height 32
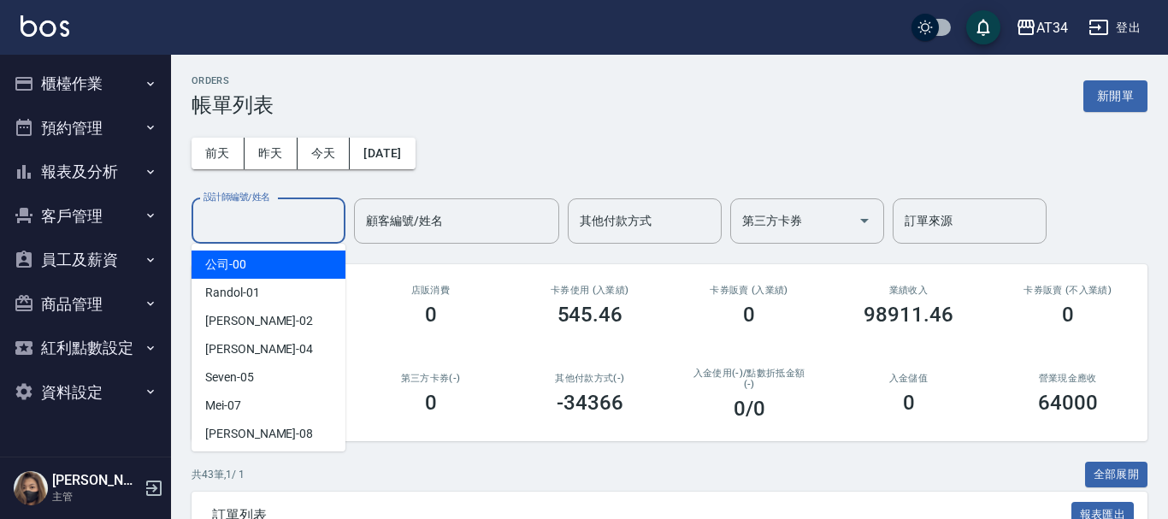
click at [262, 227] on div "設計師編號/姓名 設計師編號/姓名" at bounding box center [268, 220] width 154 height 45
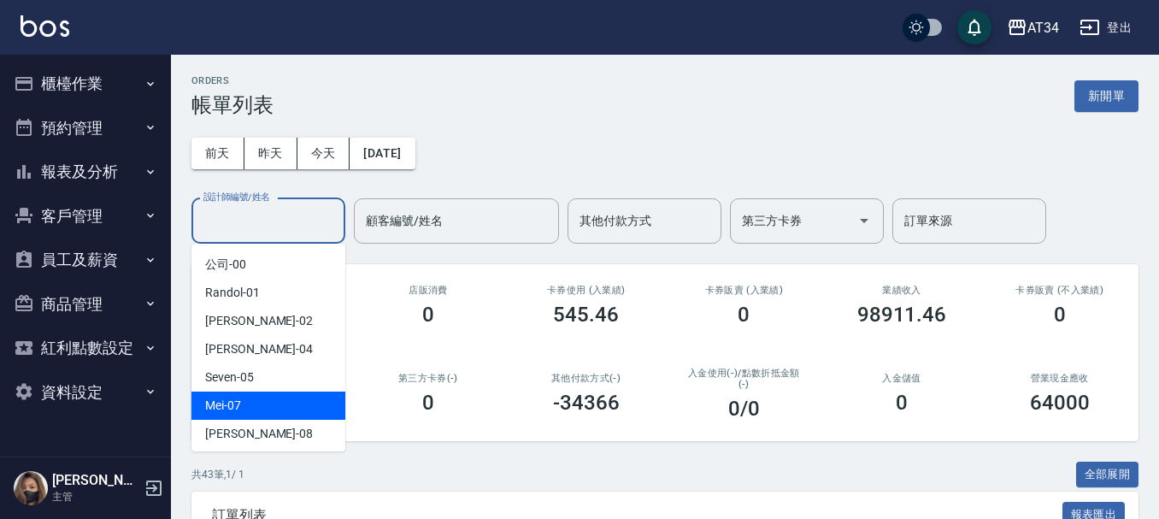
click at [258, 394] on div "Mei -07" at bounding box center [268, 405] width 154 height 28
type input "Mei-07"
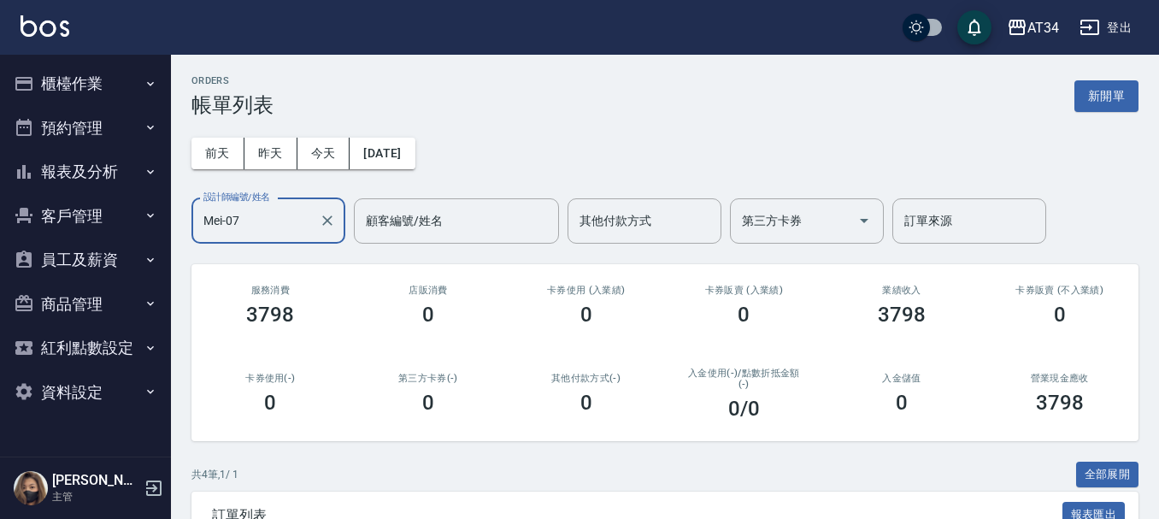
scroll to position [304, 0]
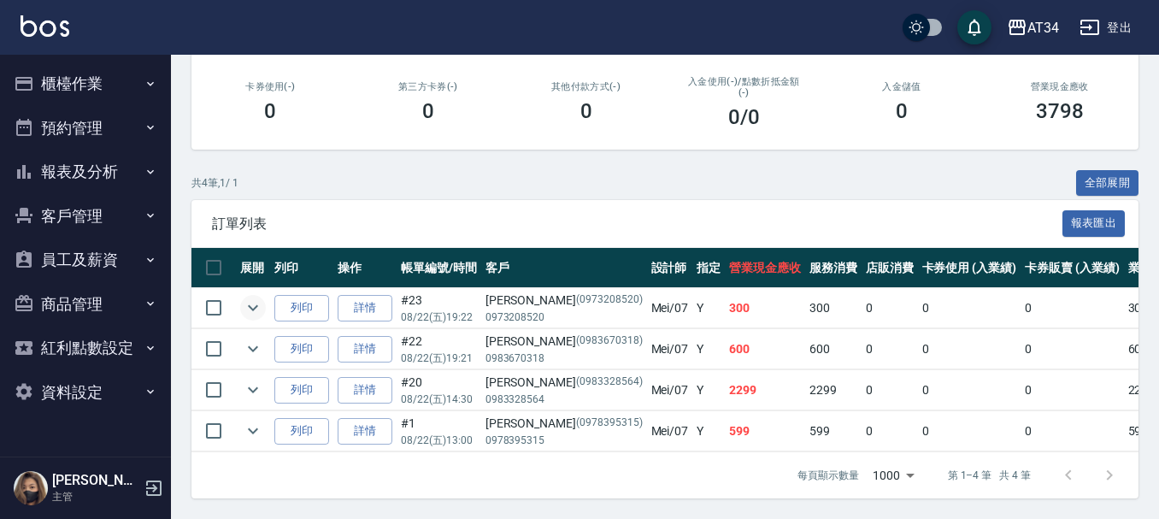
click at [251, 297] on icon "expand row" at bounding box center [253, 307] width 21 height 21
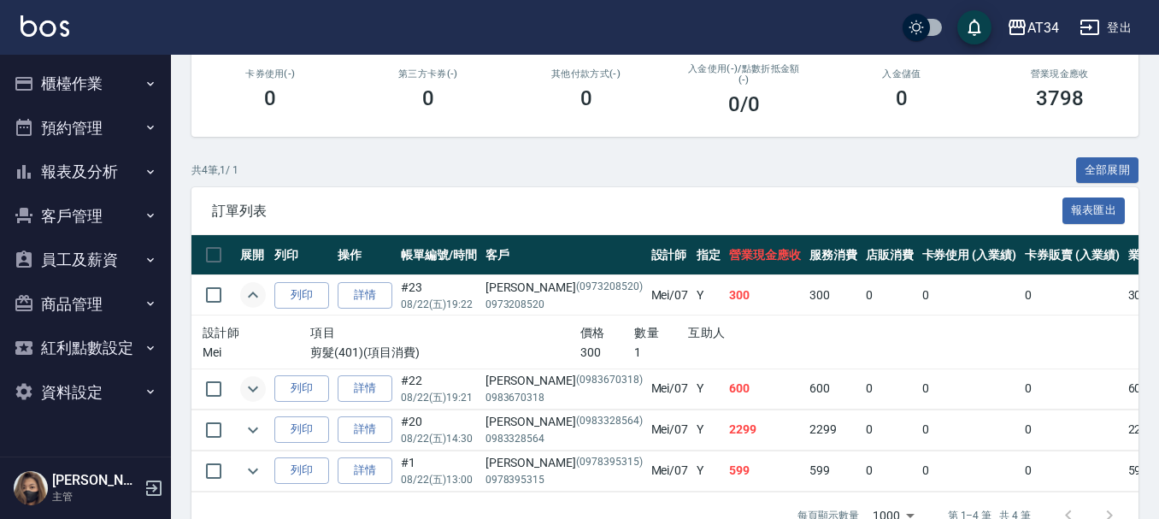
click at [255, 393] on icon "expand row" at bounding box center [253, 389] width 21 height 21
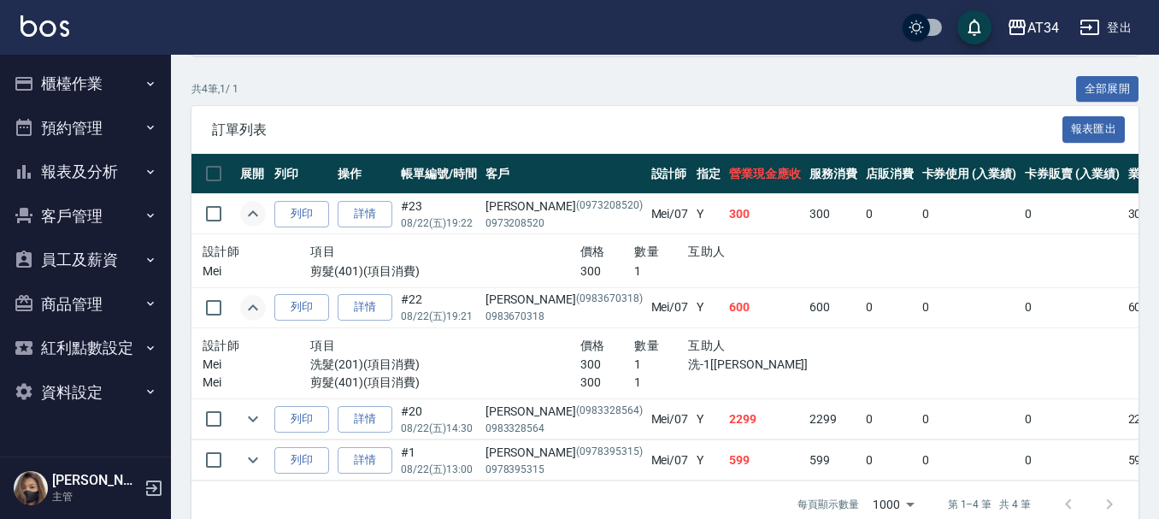
scroll to position [390, 0]
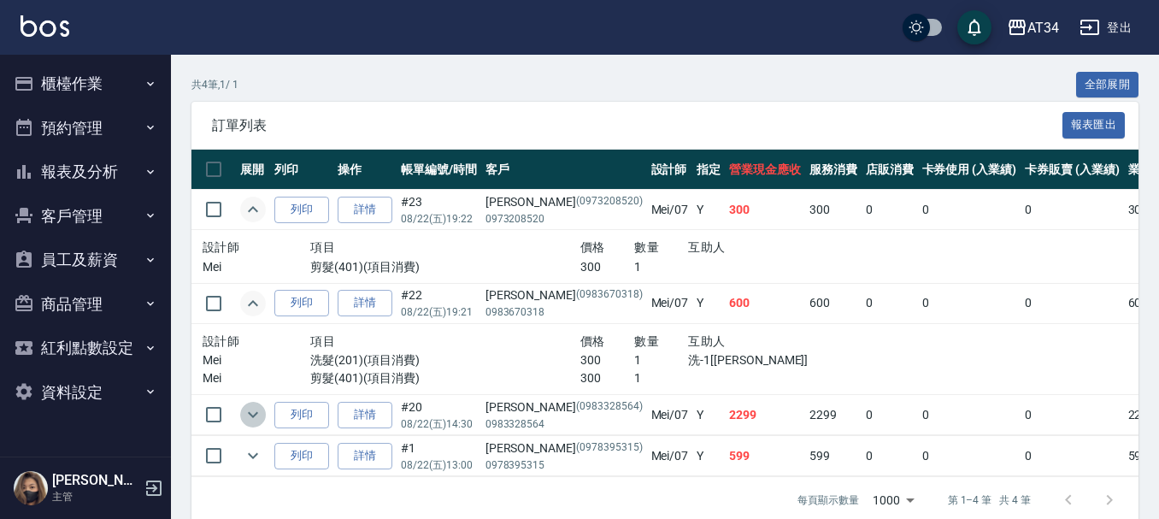
click at [254, 414] on icon "expand row" at bounding box center [253, 414] width 21 height 21
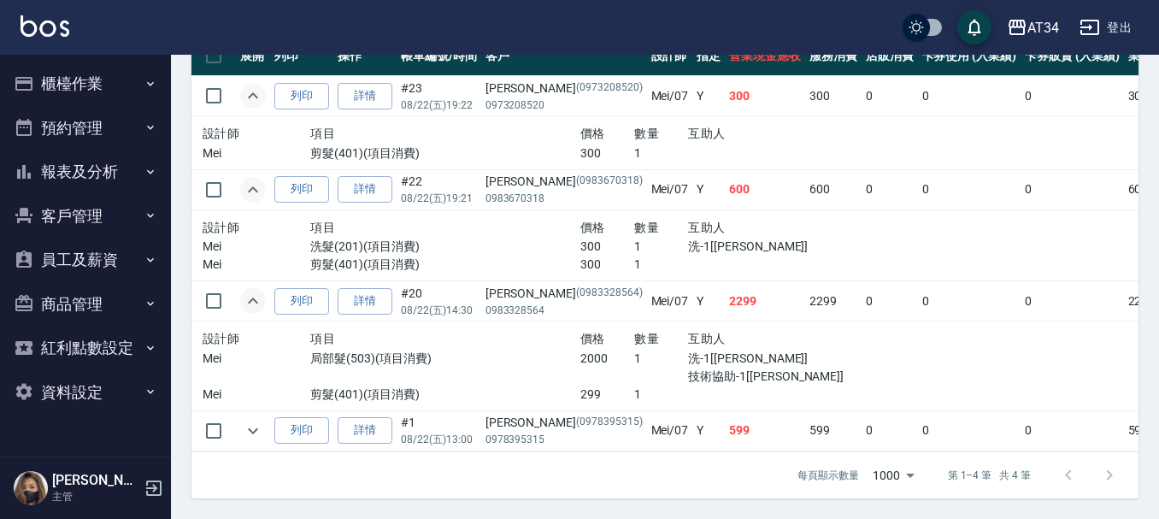
scroll to position [516, 0]
click at [256, 423] on icon "expand row" at bounding box center [253, 431] width 21 height 21
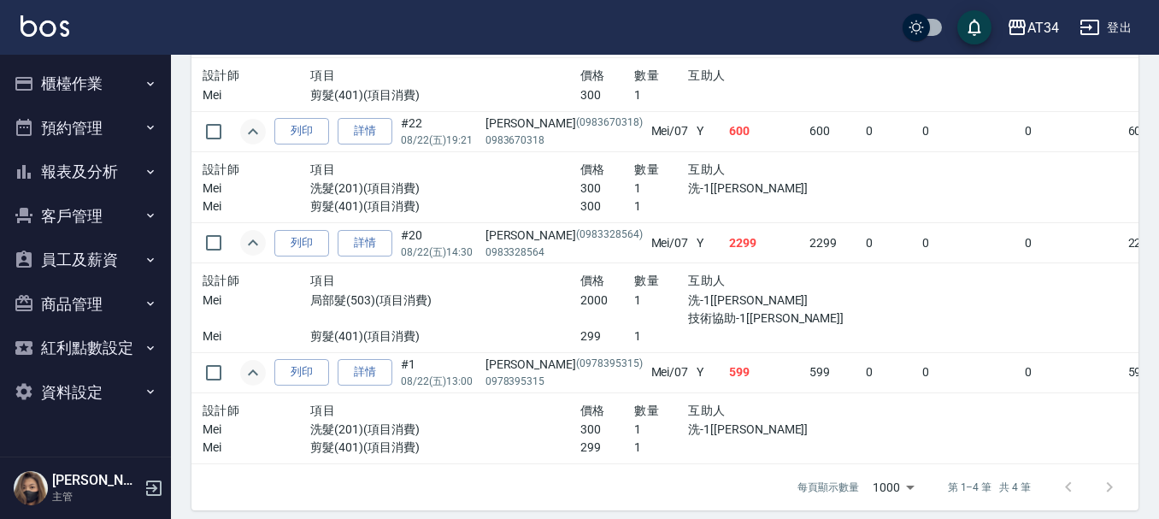
scroll to position [586, 0]
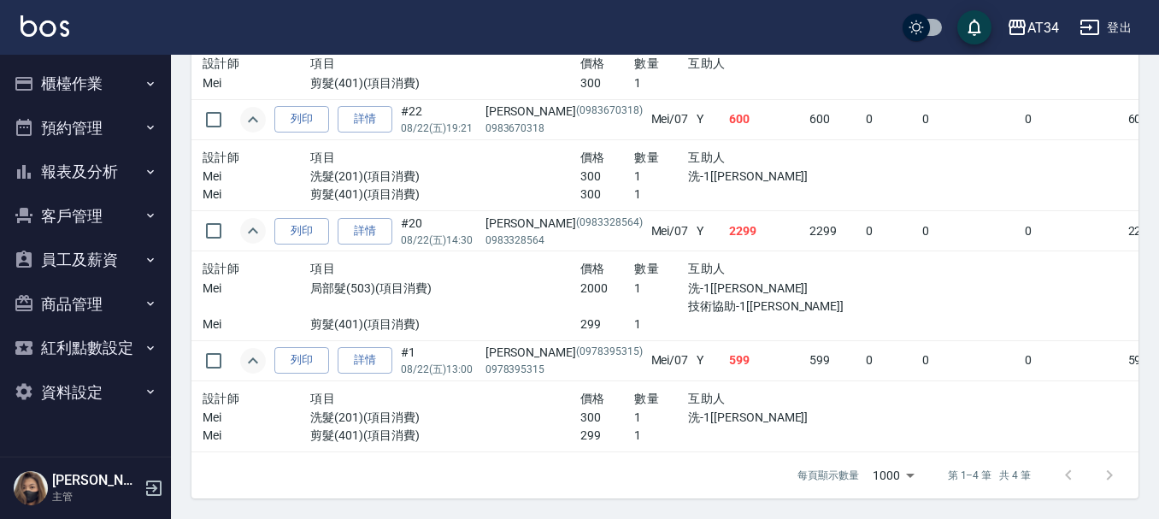
click at [56, 68] on button "櫃檯作業" at bounding box center [85, 84] width 157 height 44
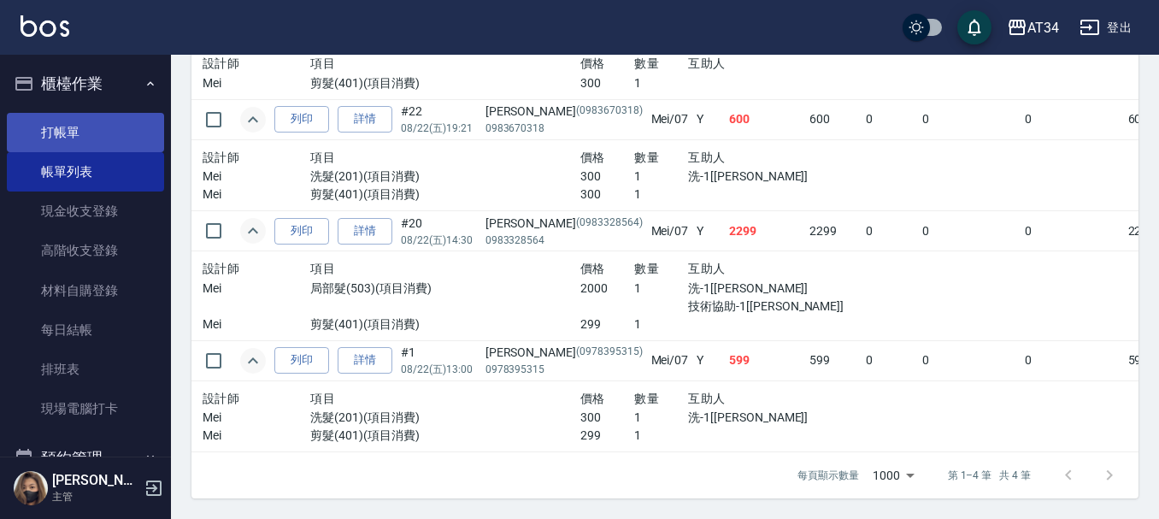
click at [75, 138] on link "打帳單" at bounding box center [85, 132] width 157 height 39
